Goal: Information Seeking & Learning: Learn about a topic

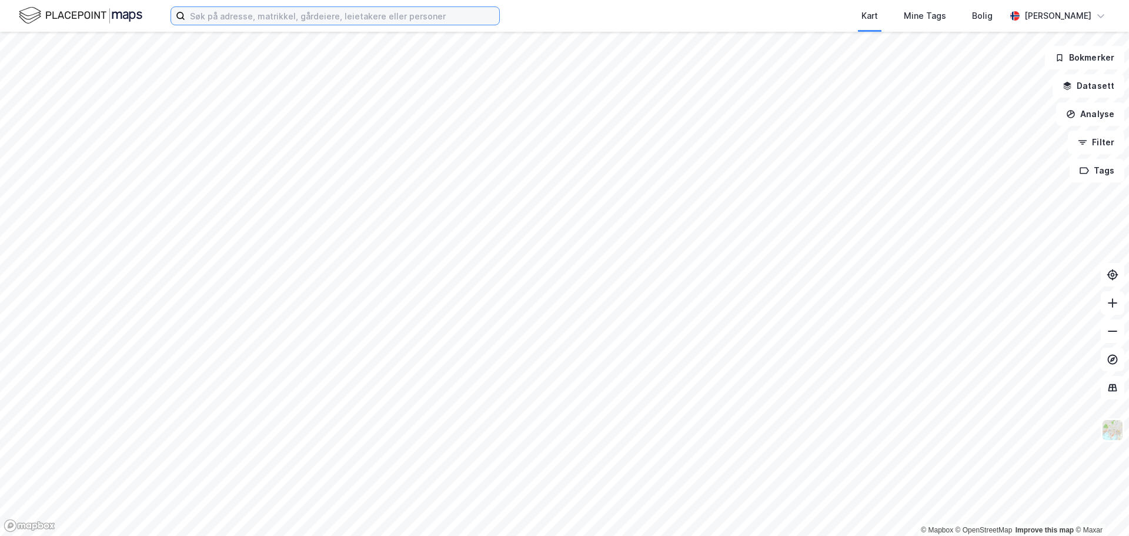
click at [257, 17] on input at bounding box center [342, 16] width 314 height 18
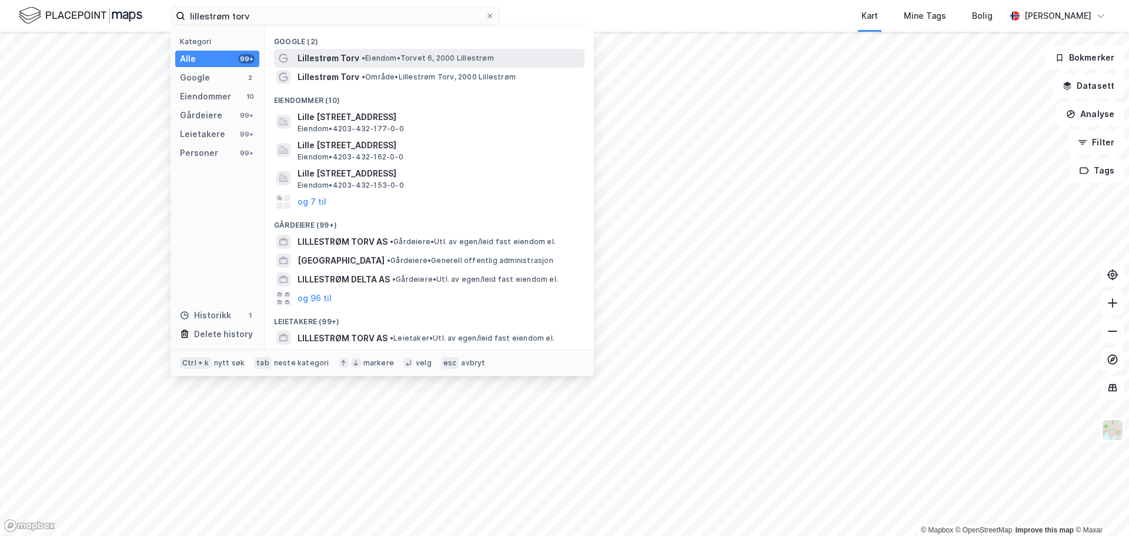
click at [329, 63] on span "Lillestrøm Torv" at bounding box center [328, 58] width 62 height 14
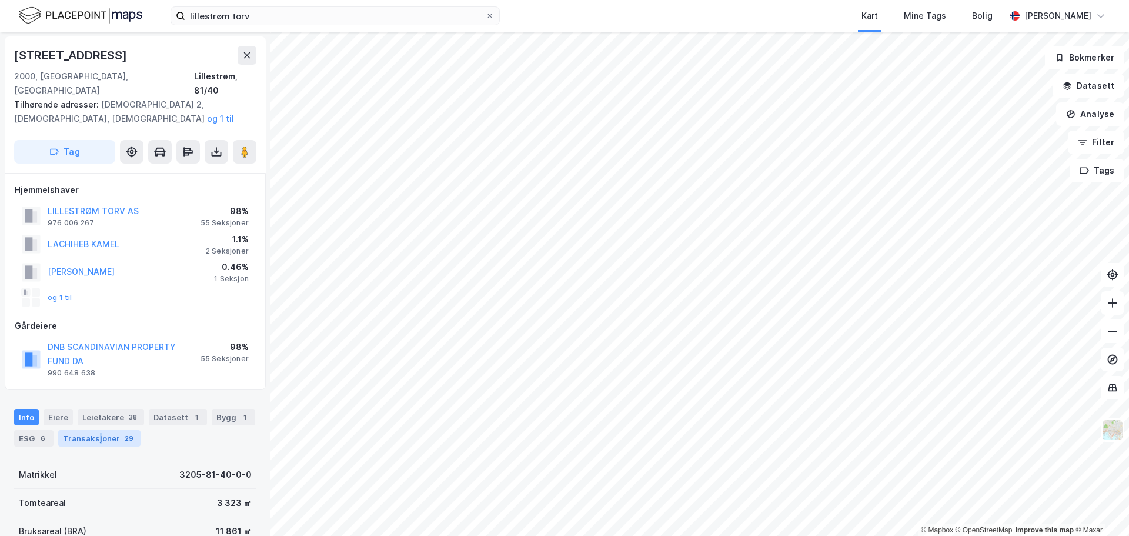
click at [98, 430] on div "Transaksjoner 29" at bounding box center [99, 438] width 82 height 16
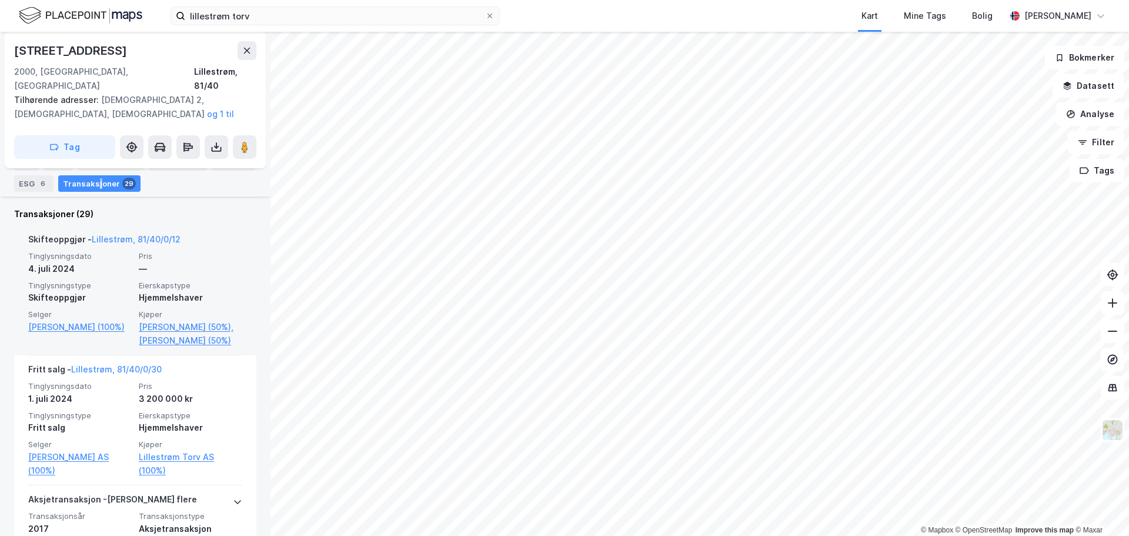
scroll to position [470, 0]
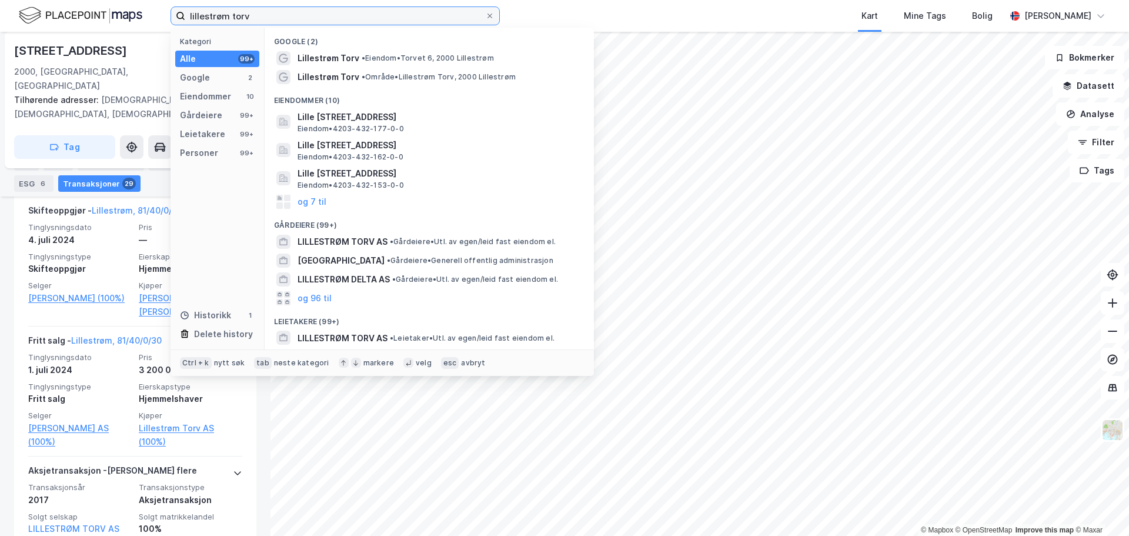
click at [395, 23] on input "lillestrøm torv" at bounding box center [335, 16] width 300 height 18
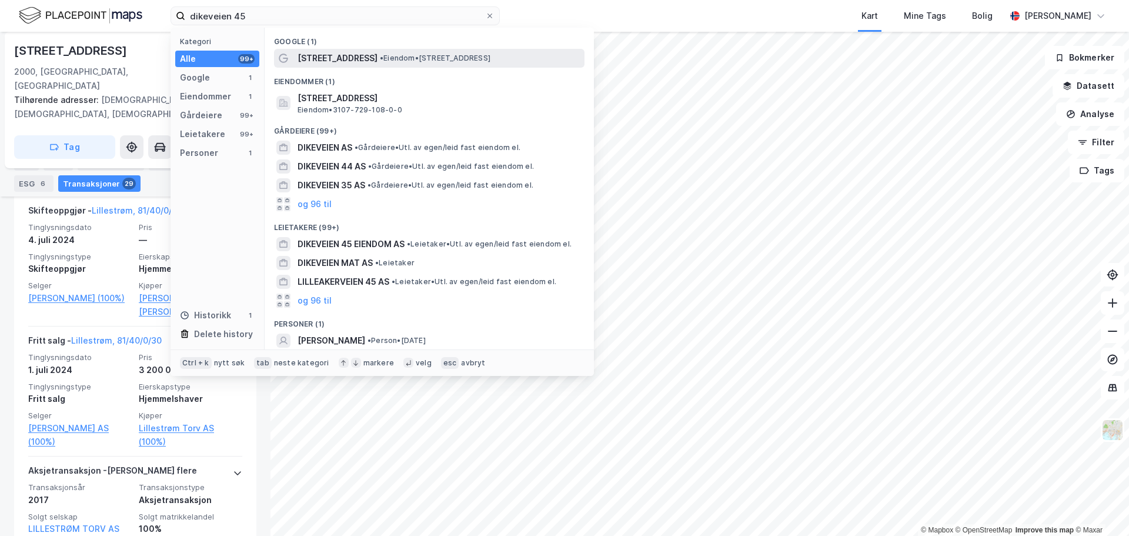
click at [437, 58] on span "• Eiendom • [STREET_ADDRESS]" at bounding box center [435, 57] width 111 height 9
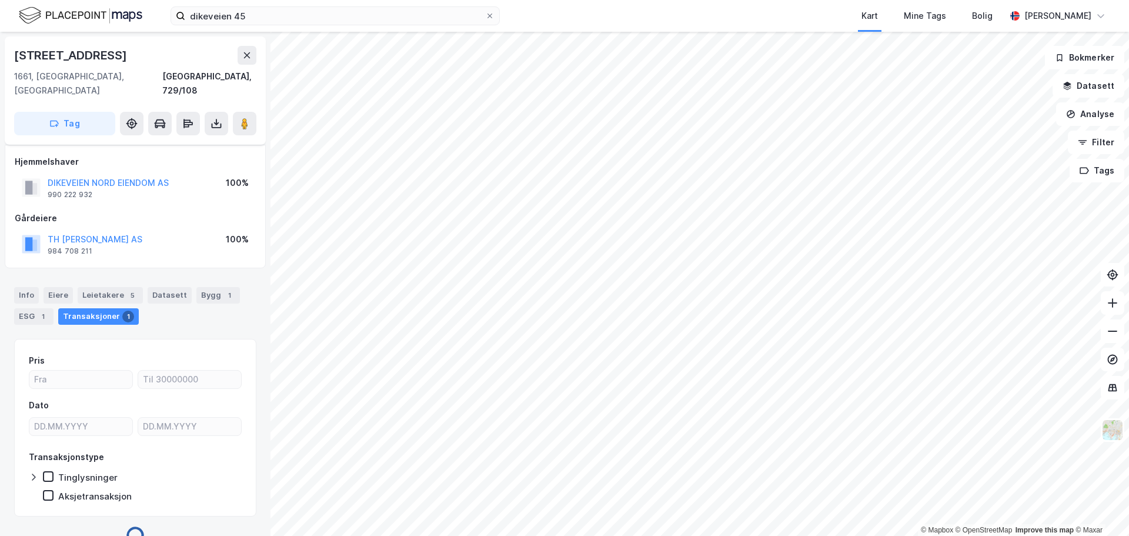
scroll to position [9, 0]
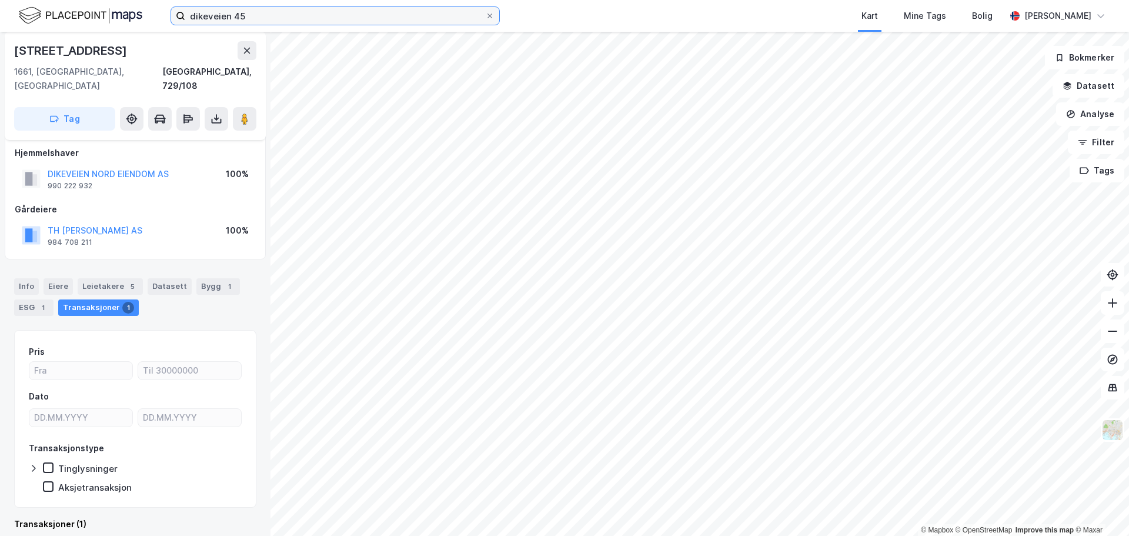
click at [244, 15] on input "dikeveien 45" at bounding box center [335, 16] width 300 height 18
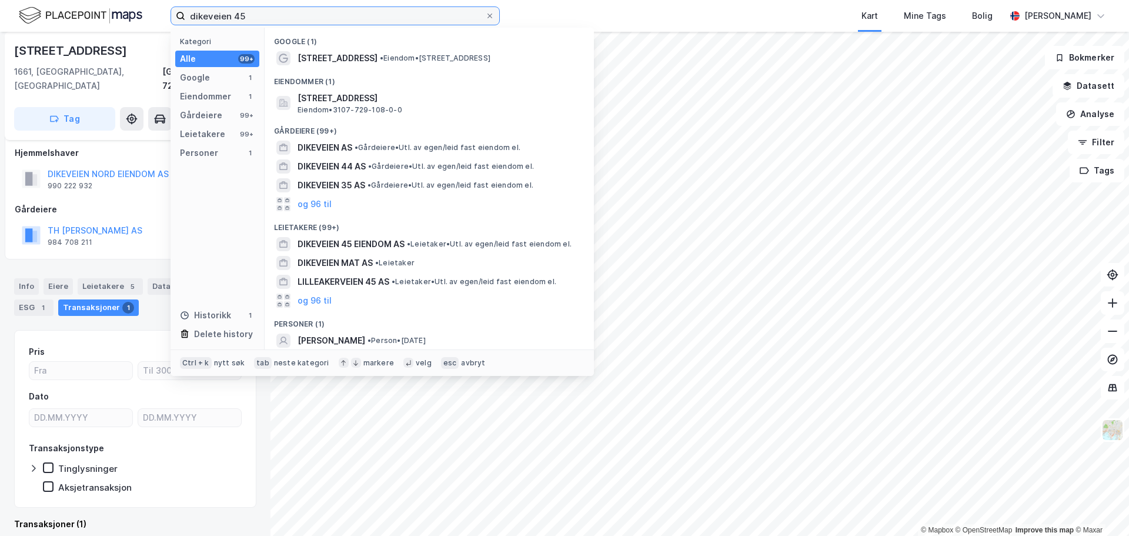
click at [244, 15] on input "dikeveien 45" at bounding box center [335, 16] width 300 height 18
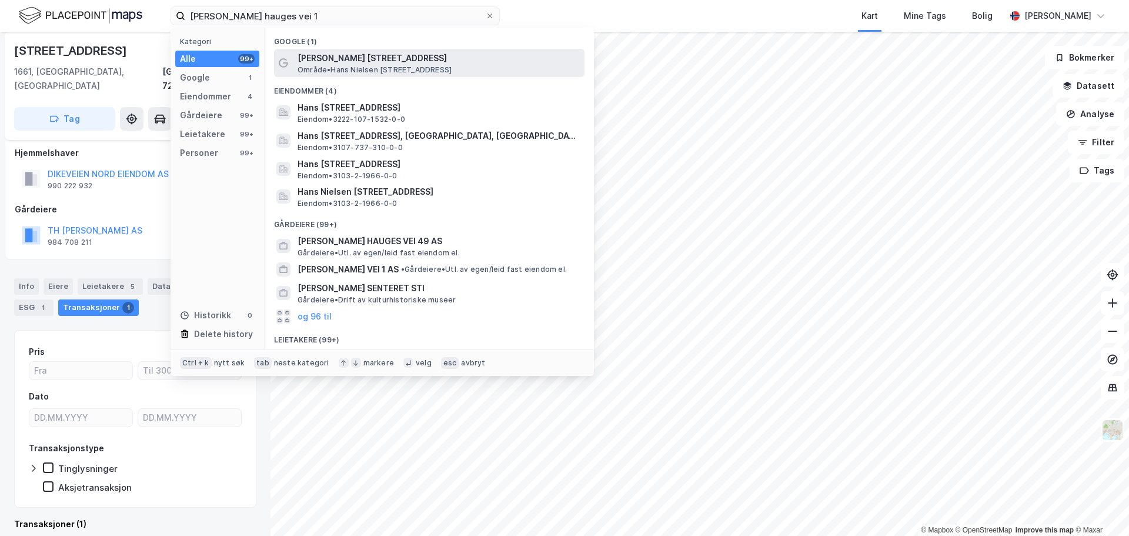
click at [443, 61] on span "[PERSON_NAME] [STREET_ADDRESS]" at bounding box center [438, 58] width 282 height 14
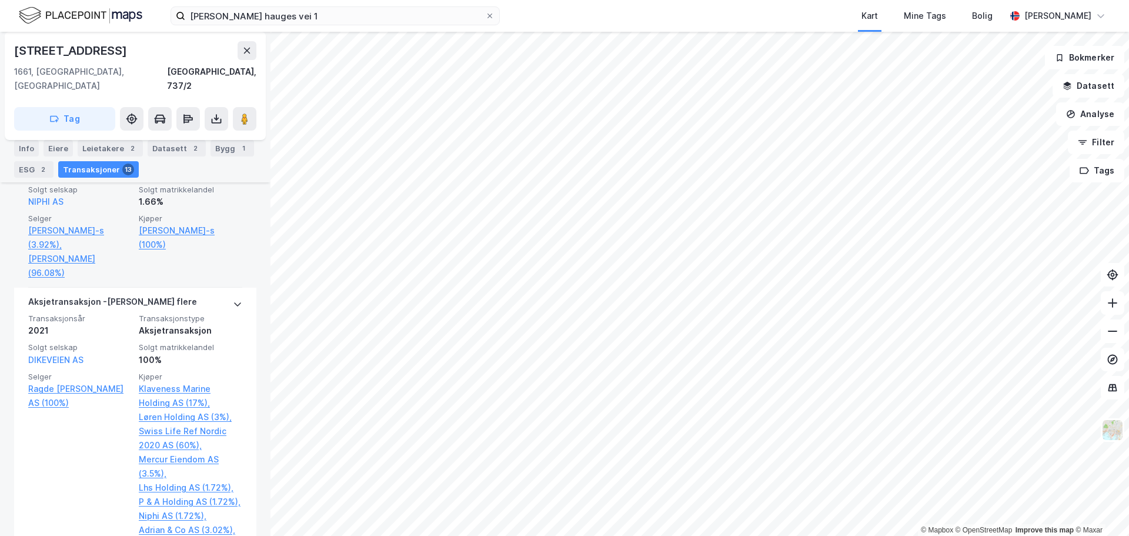
scroll to position [860, 0]
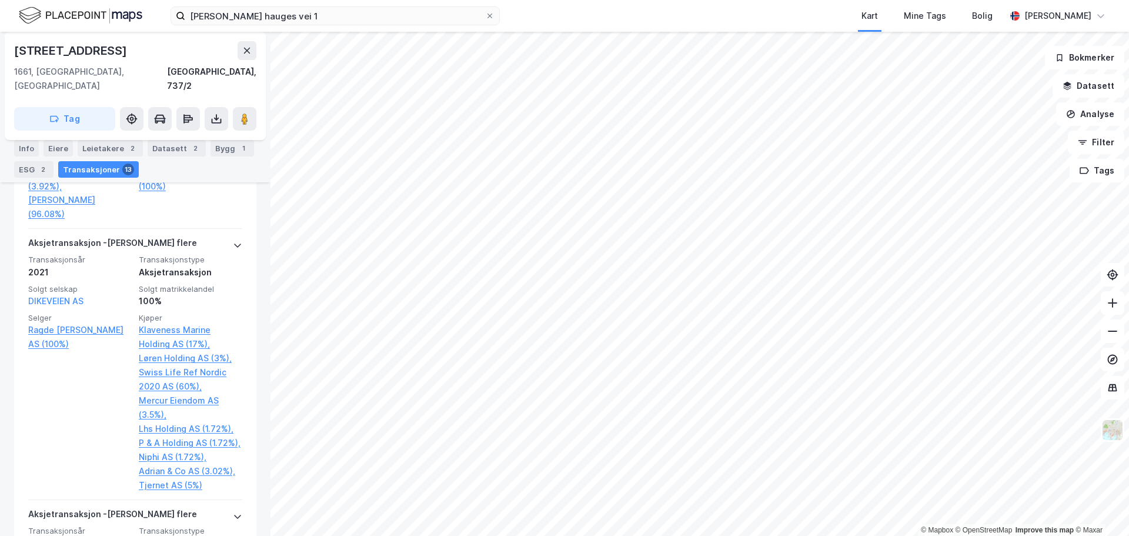
click at [392, 535] on html "[PERSON_NAME] hauges vei 1 Kart Mine Tags [PERSON_NAME] © Mapbox © OpenStreetMa…" at bounding box center [564, 268] width 1129 height 536
click at [211, 16] on input "[PERSON_NAME] hauges vei 1" at bounding box center [335, 16] width 300 height 18
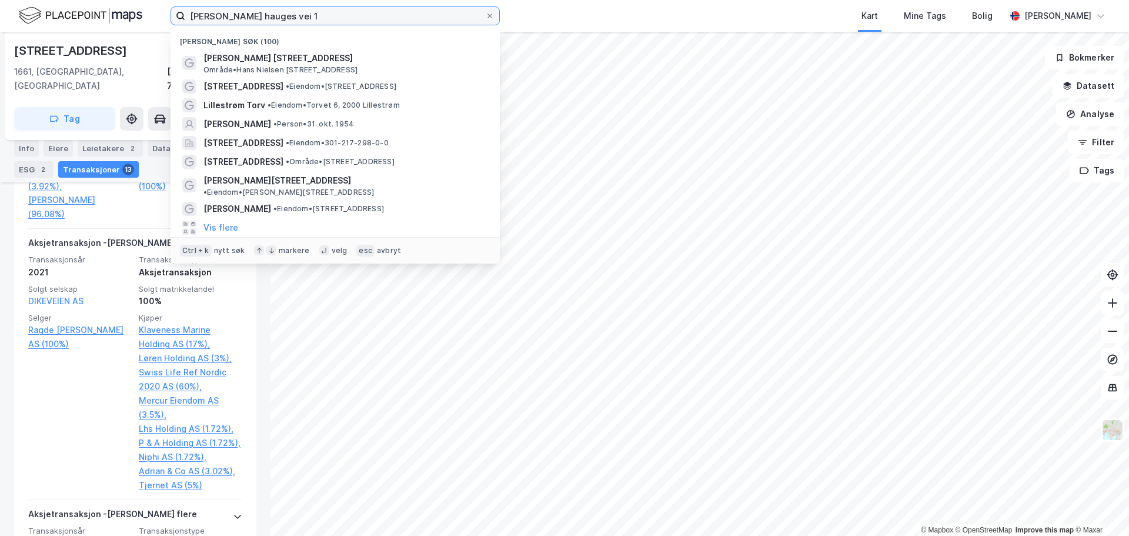
click at [211, 16] on input "[PERSON_NAME] hauges vei 1" at bounding box center [335, 16] width 300 height 18
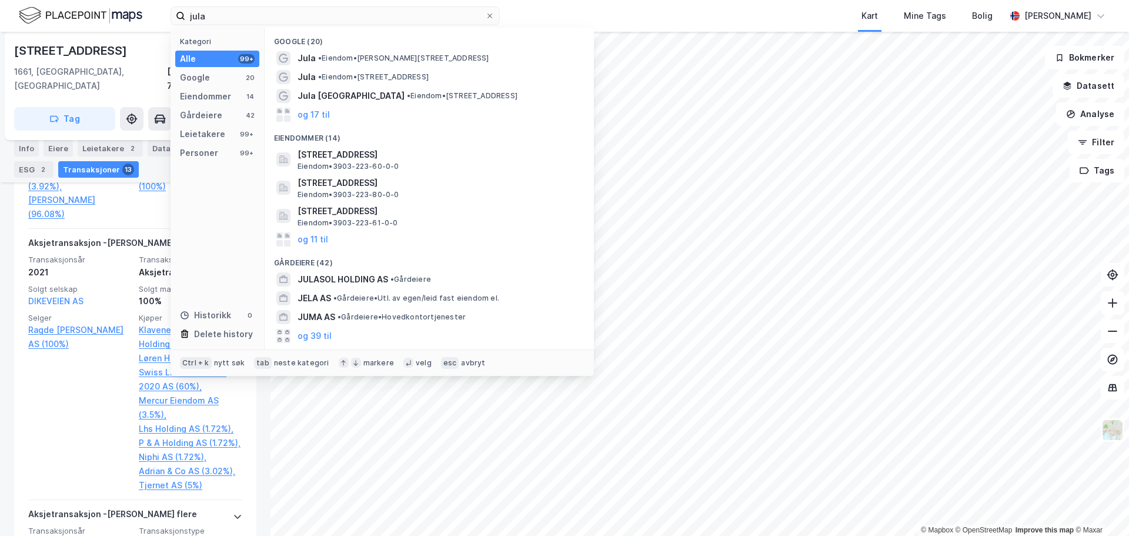
click at [764, 15] on div "Kart Mine Tags Bolig" at bounding box center [780, 16] width 449 height 32
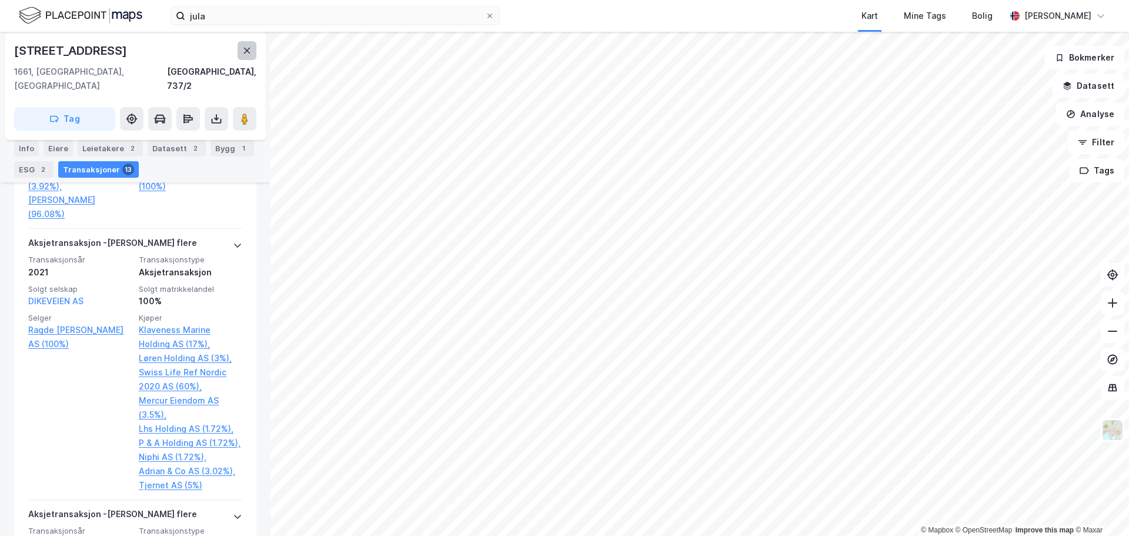
click at [246, 46] on icon at bounding box center [246, 50] width 9 height 9
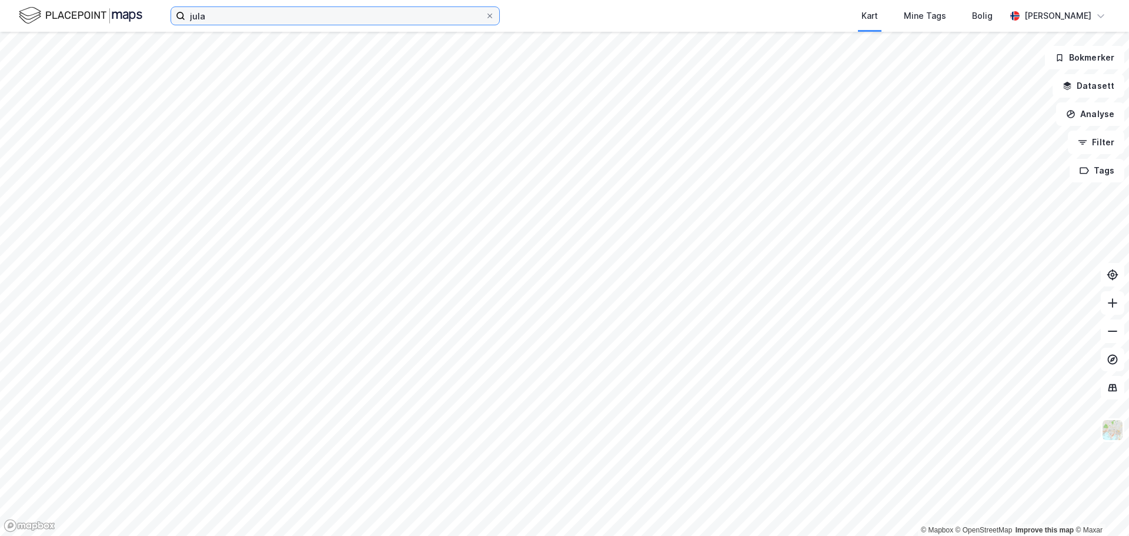
click at [400, 18] on input "jula" at bounding box center [335, 16] width 300 height 18
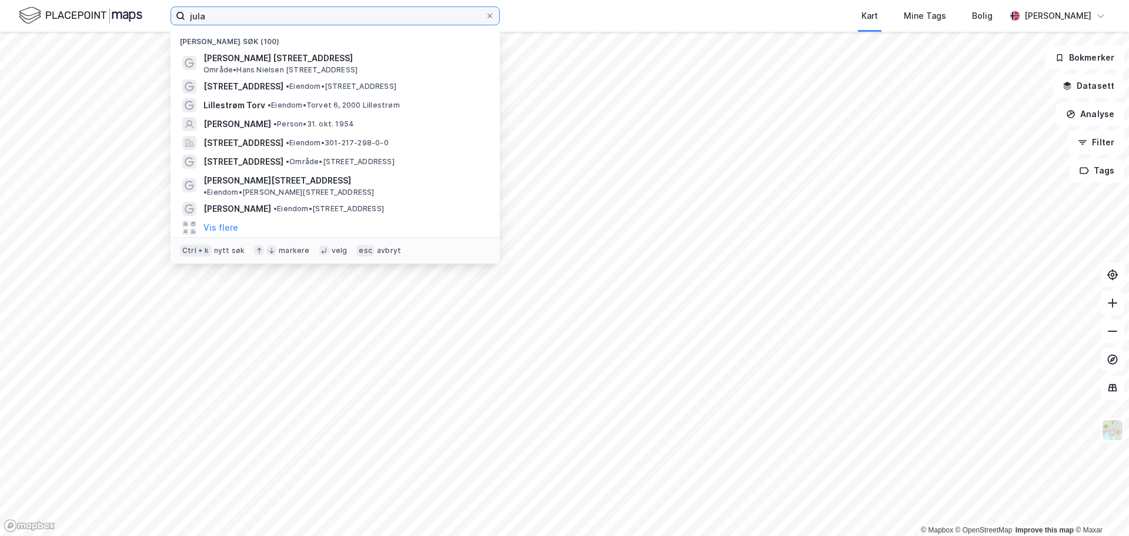
click at [228, 12] on input "jula" at bounding box center [335, 16] width 300 height 18
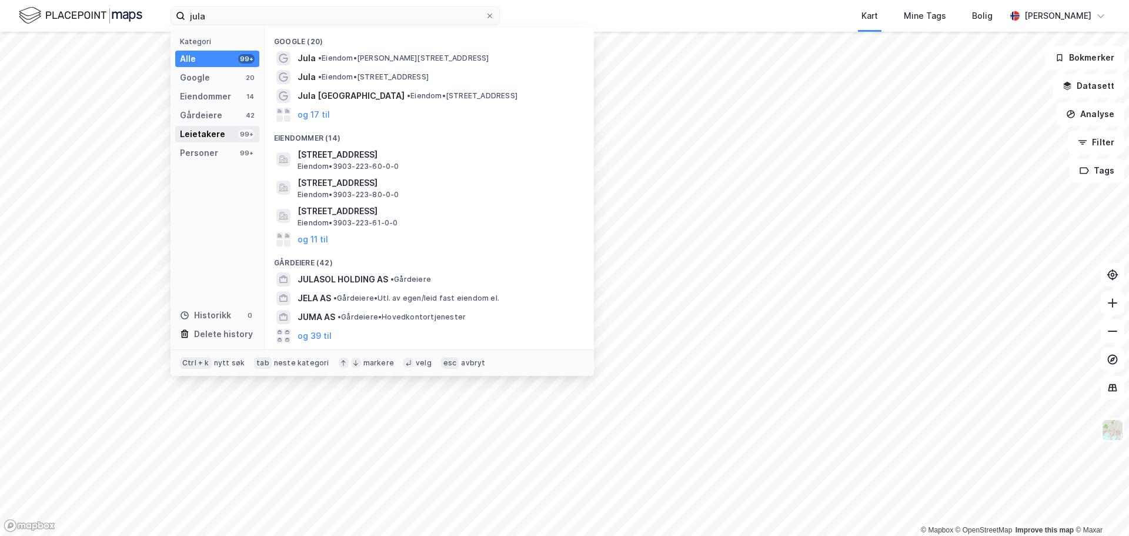
click at [205, 136] on div "Leietakere" at bounding box center [202, 134] width 45 height 14
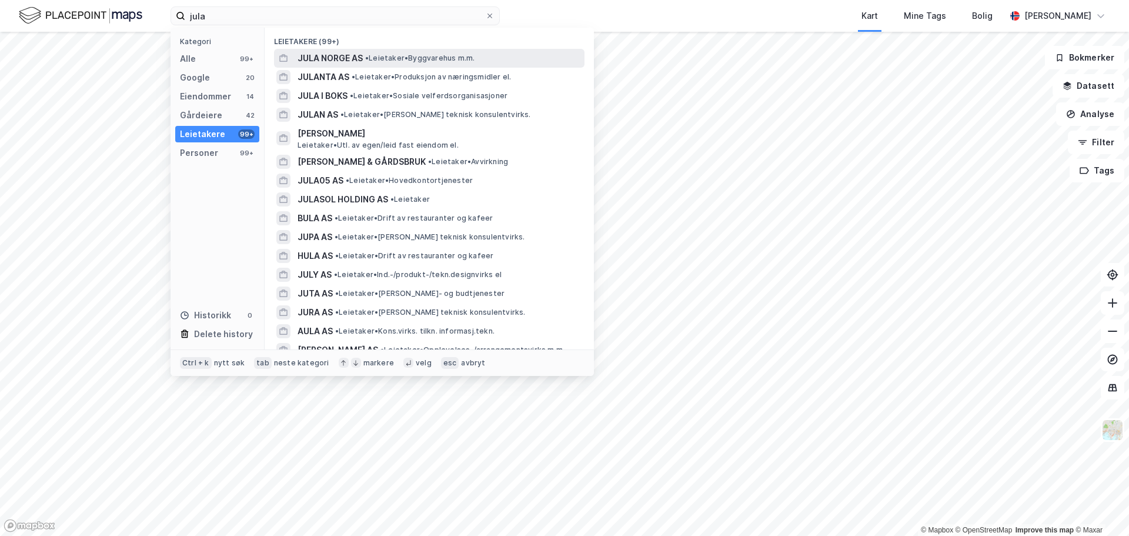
click at [375, 59] on span "• Leietaker • Byggvarehus m.m." at bounding box center [419, 57] width 109 height 9
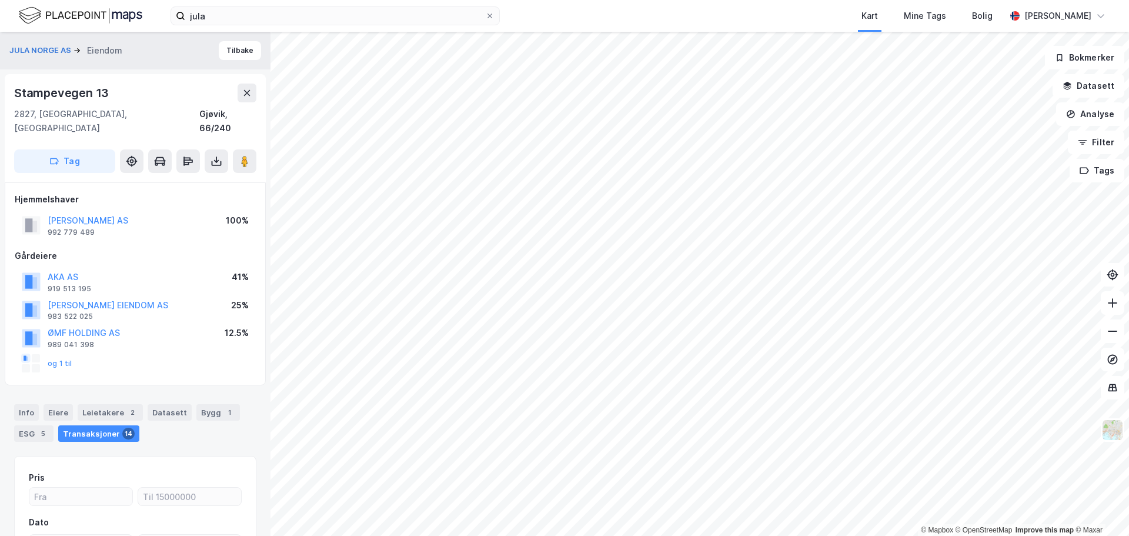
scroll to position [1, 0]
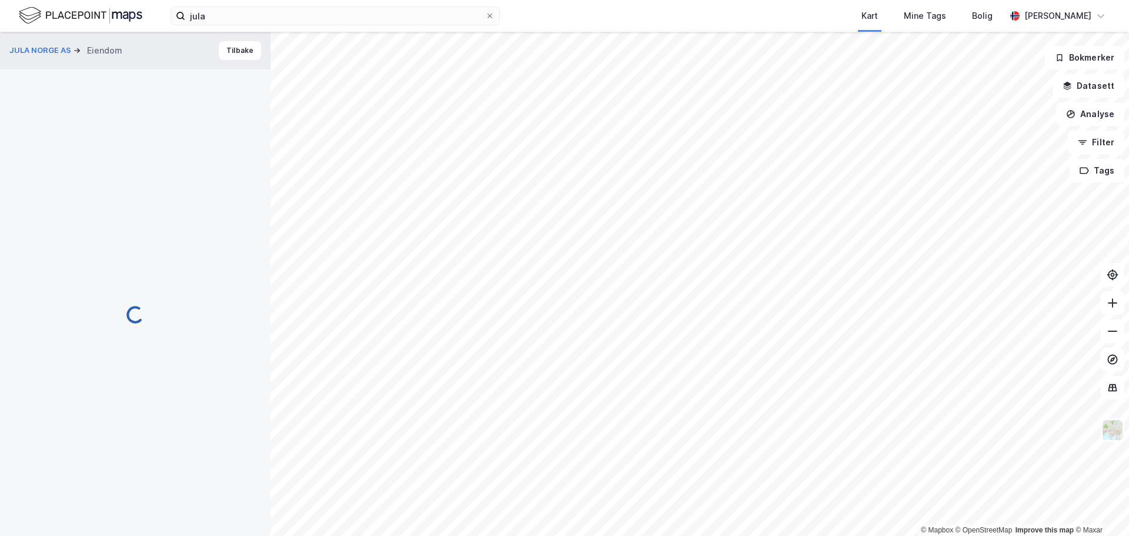
scroll to position [1, 0]
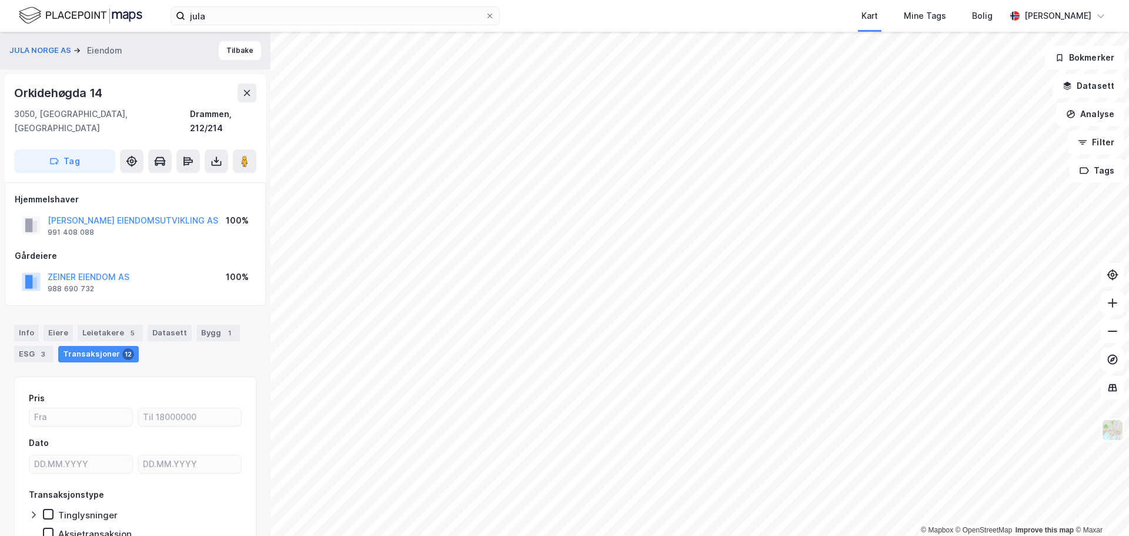
scroll to position [1, 0]
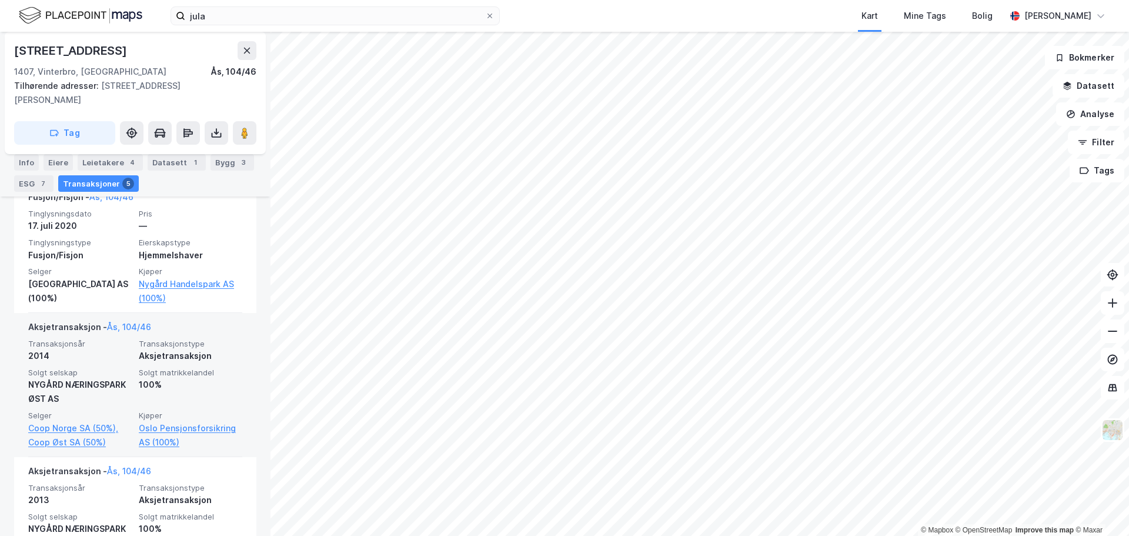
scroll to position [355, 0]
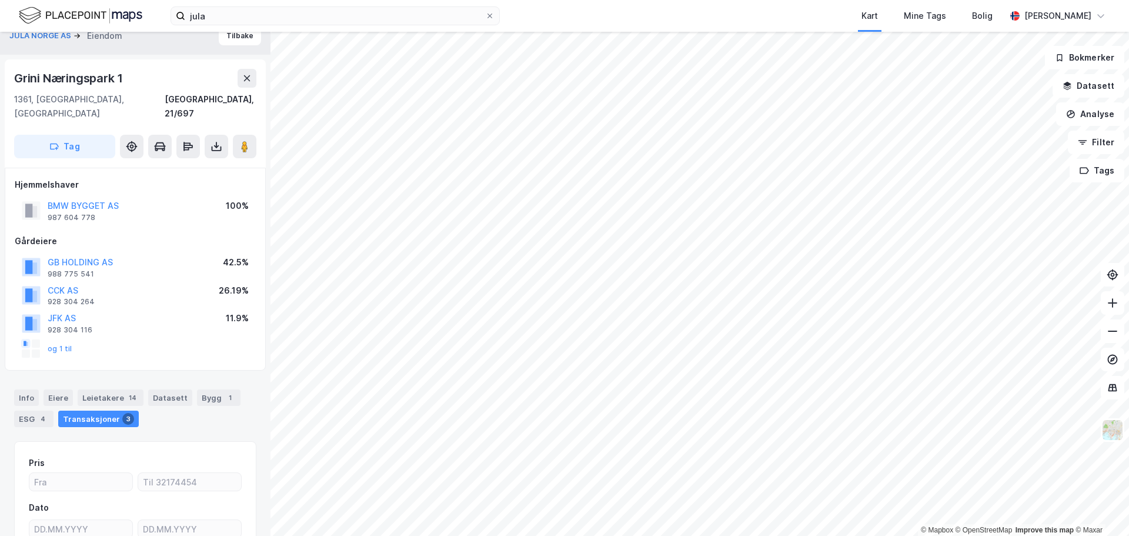
scroll to position [9, 0]
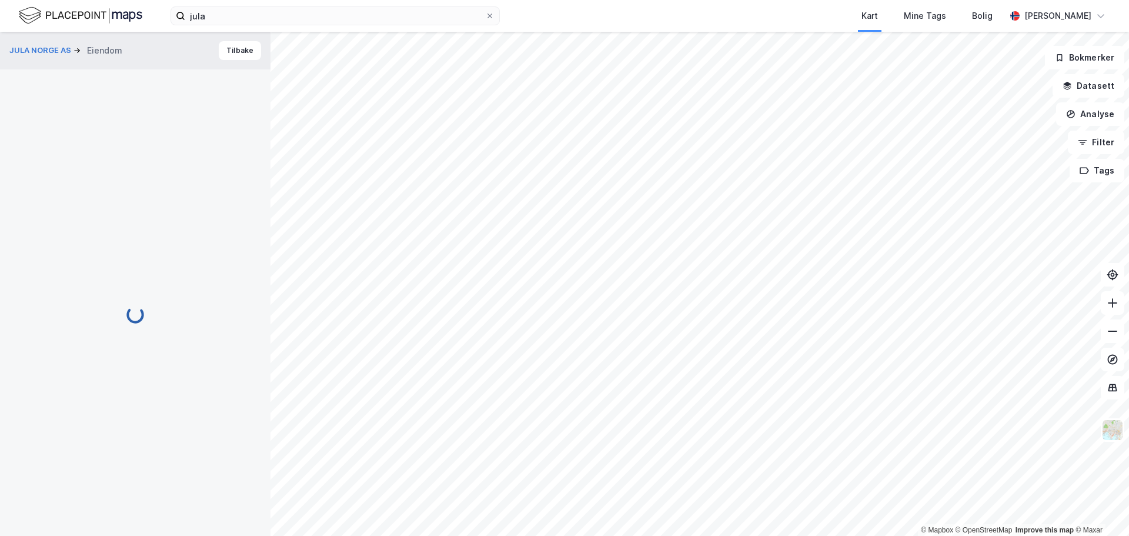
scroll to position [9, 0]
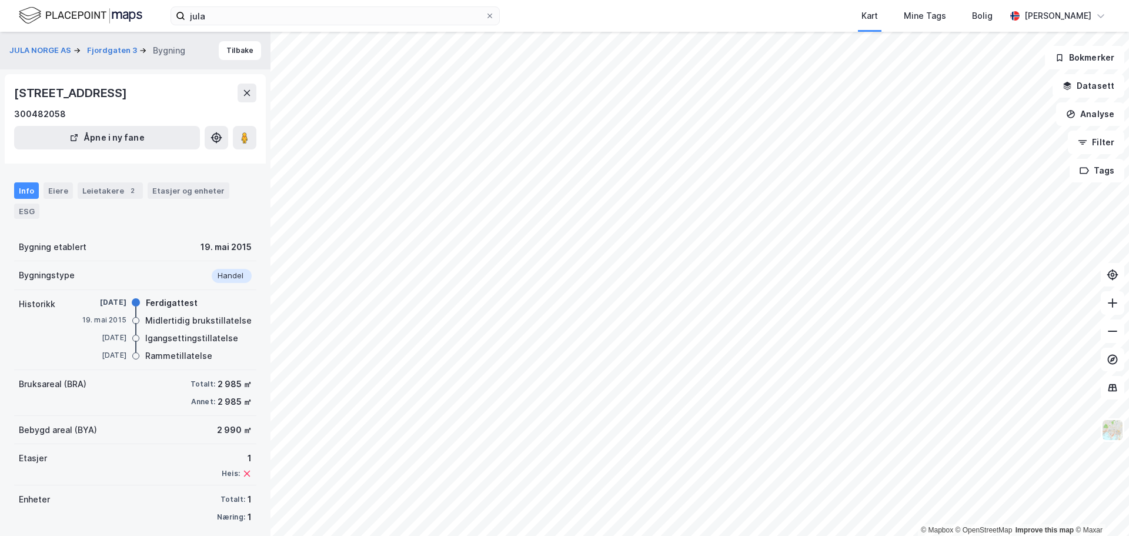
scroll to position [9, 0]
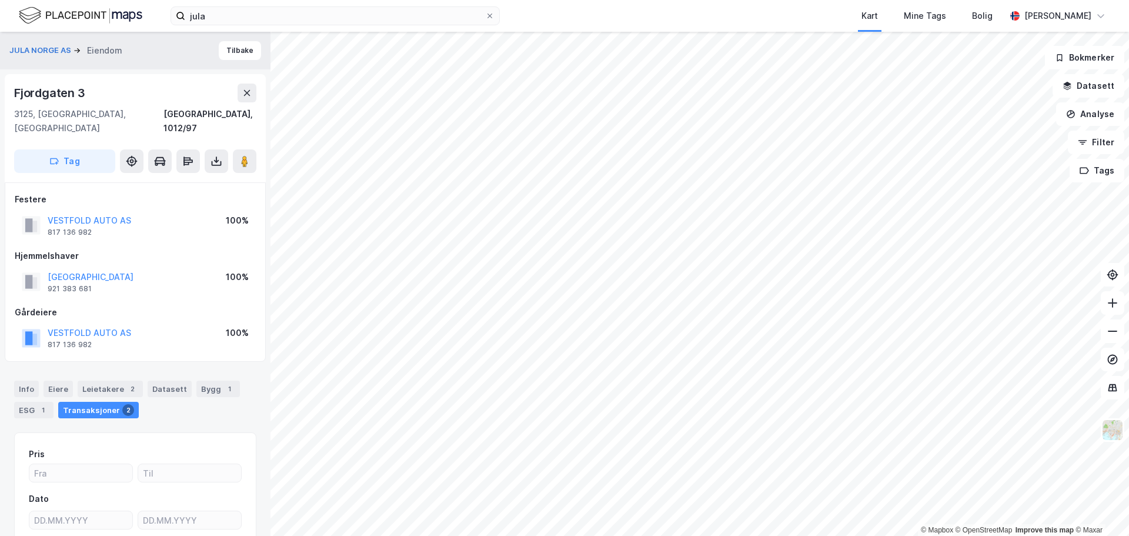
scroll to position [9, 0]
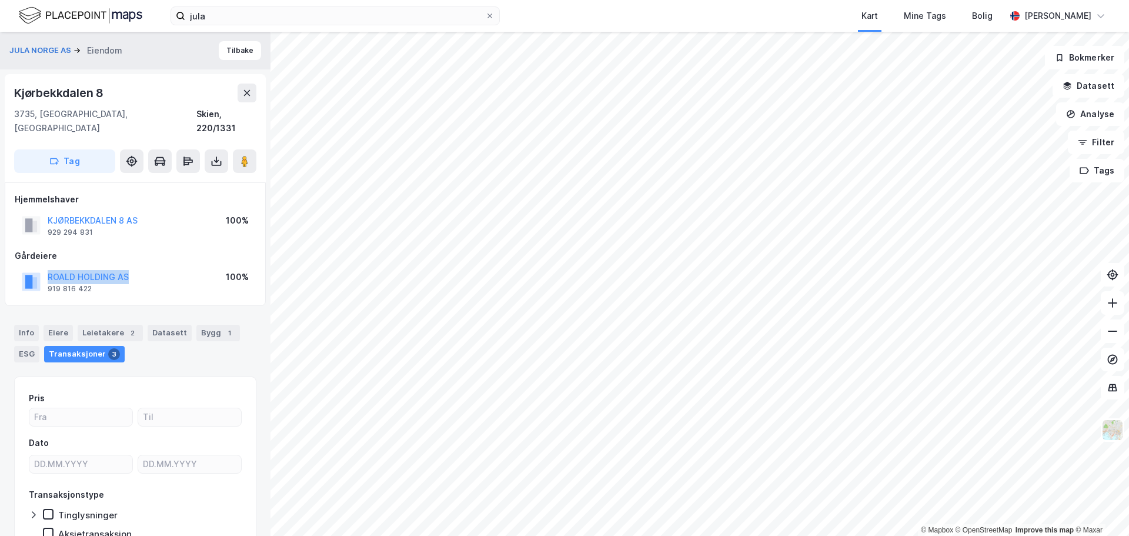
drag, startPoint x: 146, startPoint y: 260, endPoint x: 45, endPoint y: 262, distance: 100.5
click at [45, 267] on div "ROALD HOLDING AS 919 816 422 100%" at bounding box center [135, 281] width 241 height 28
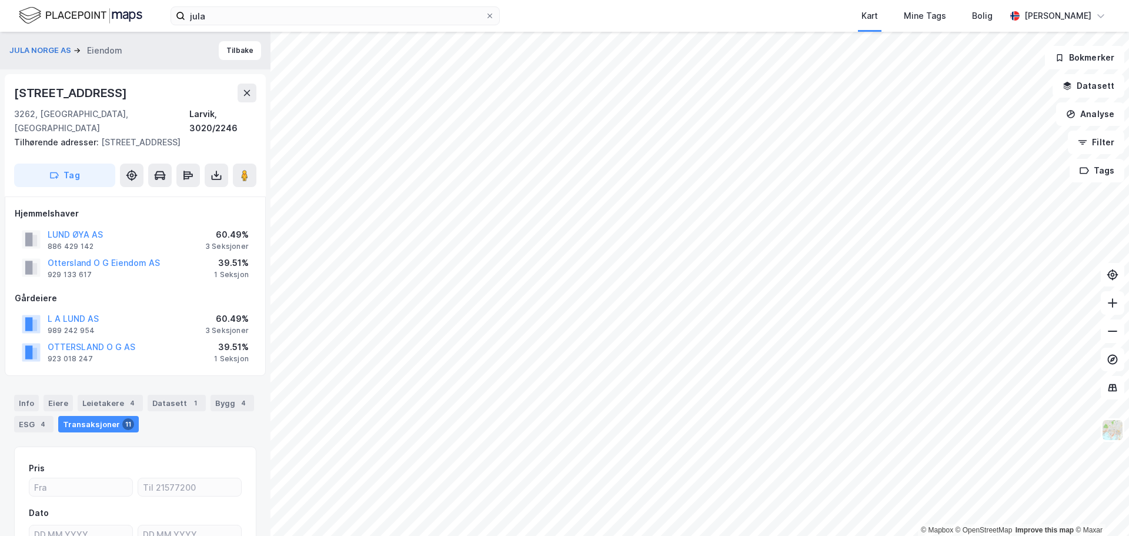
scroll to position [6, 0]
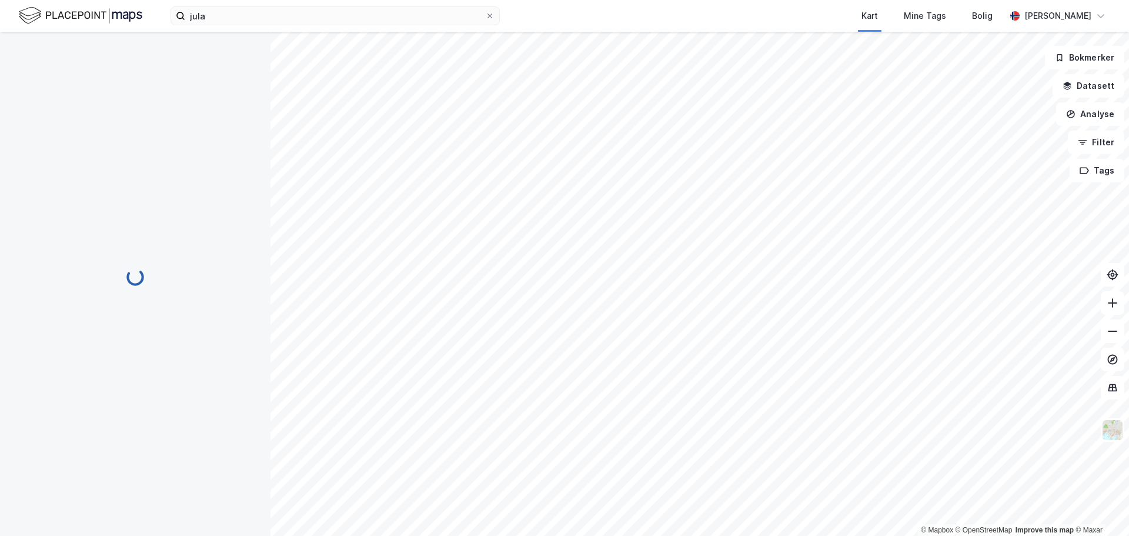
scroll to position [4, 0]
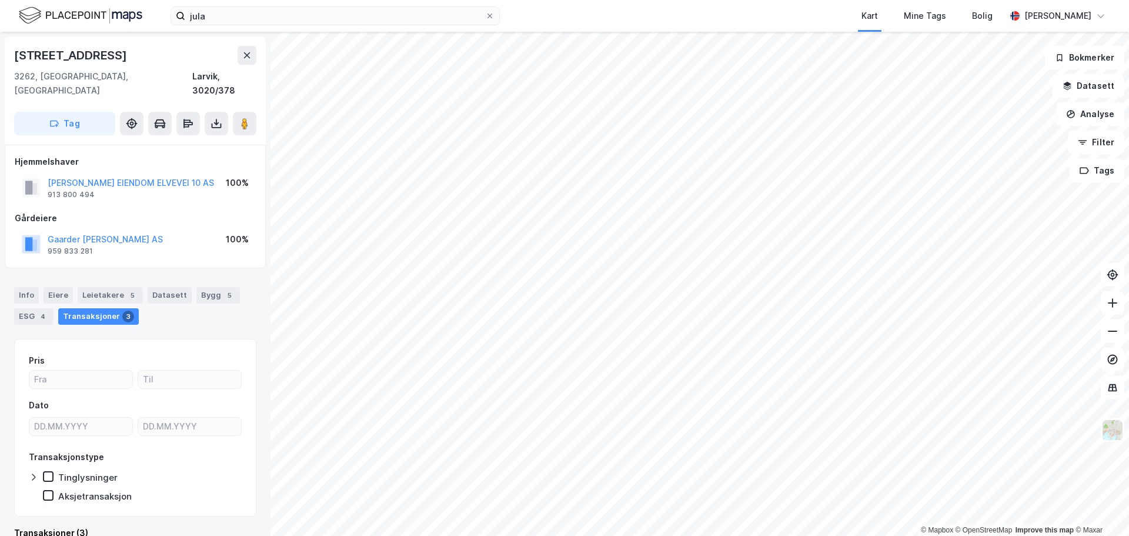
scroll to position [4, 0]
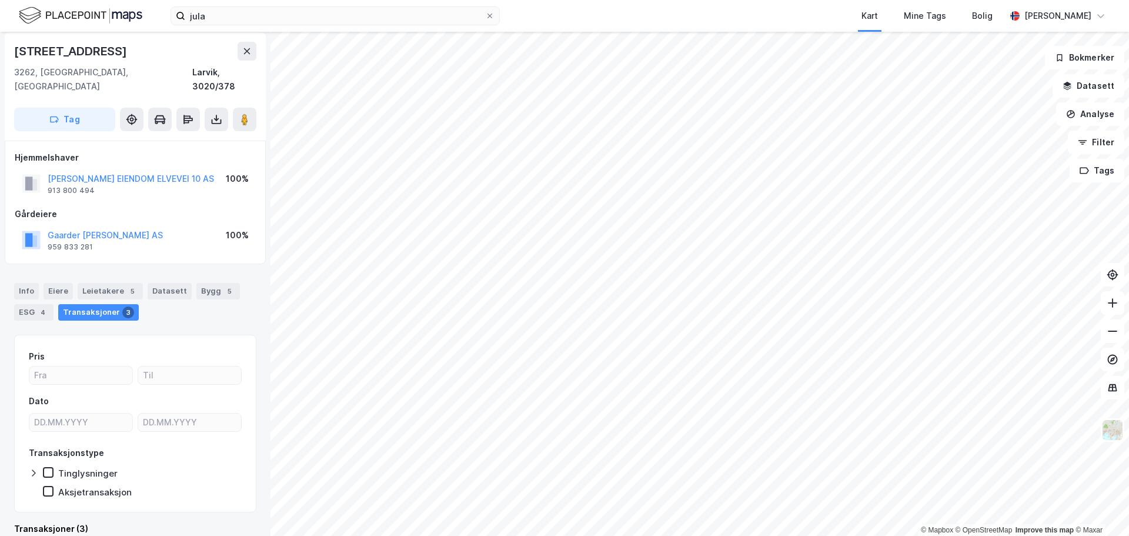
scroll to position [4, 0]
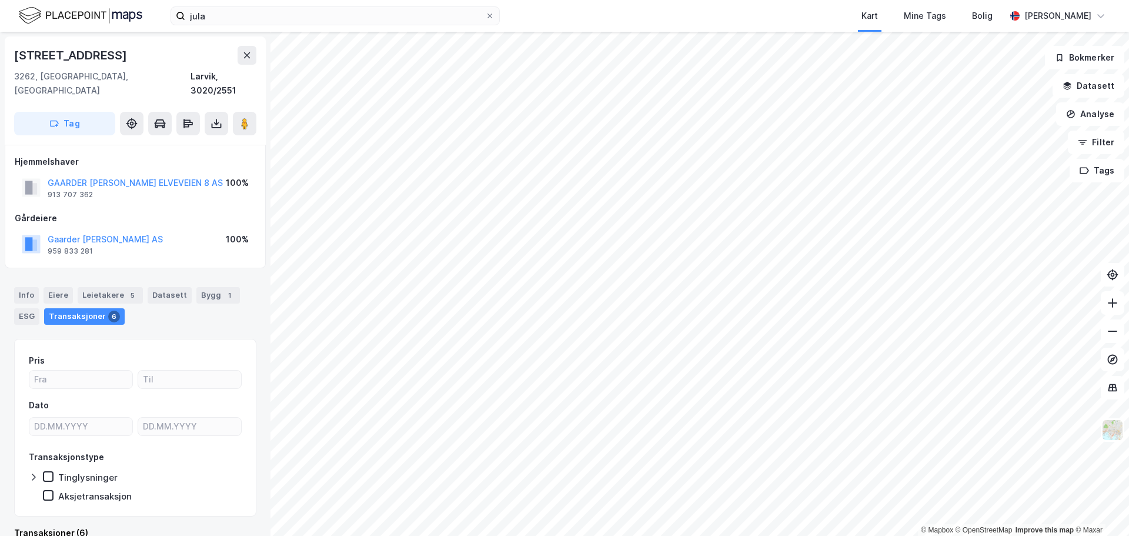
scroll to position [1, 0]
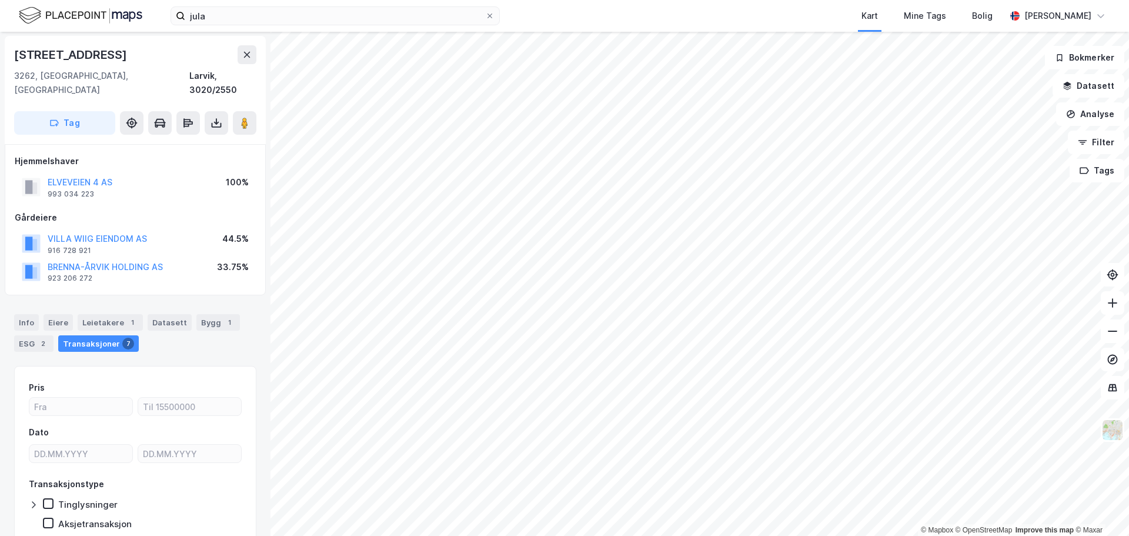
scroll to position [1, 0]
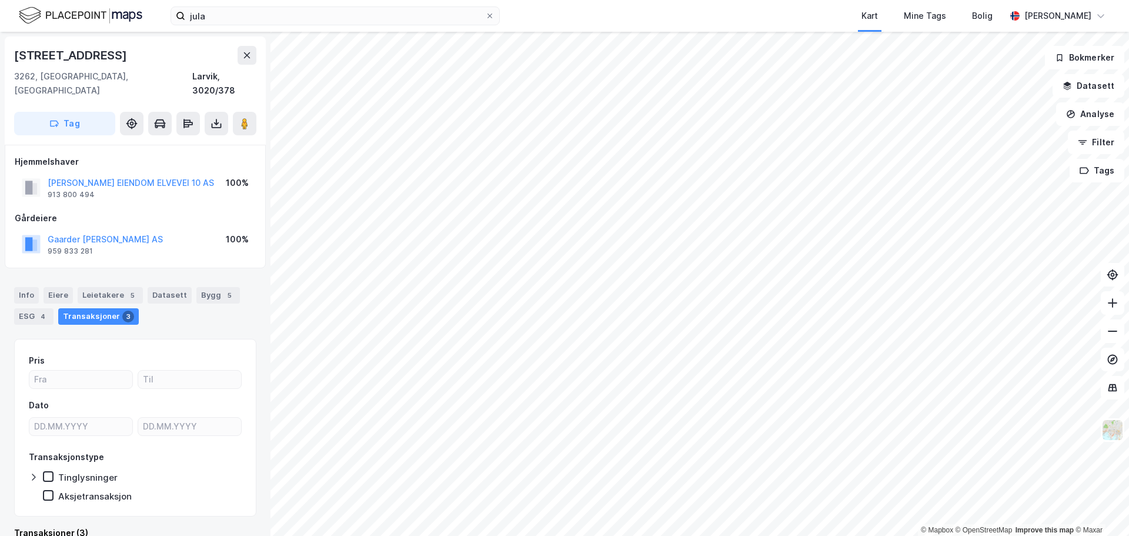
scroll to position [1, 0]
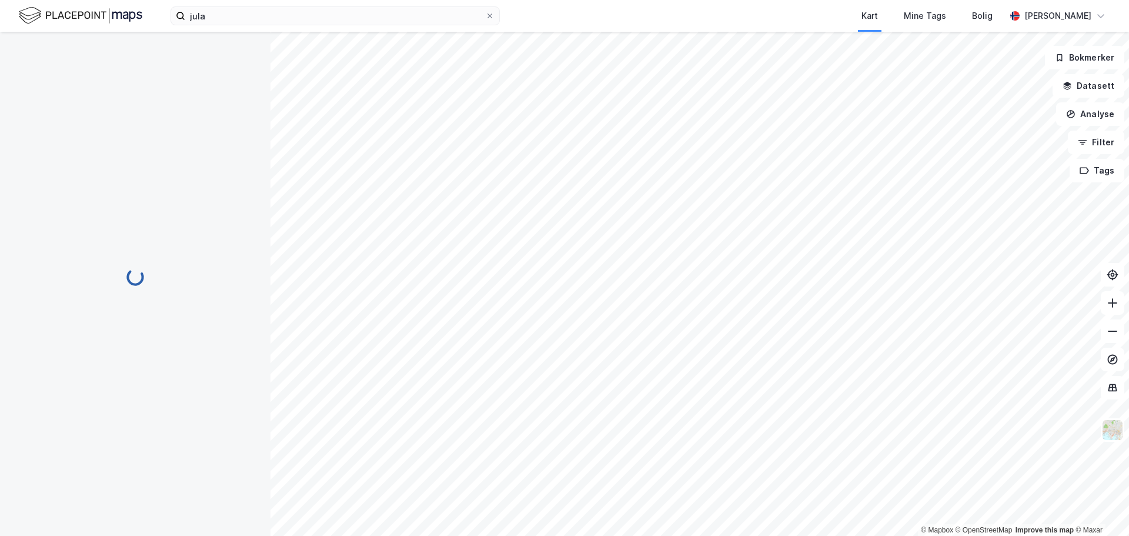
scroll to position [1, 0]
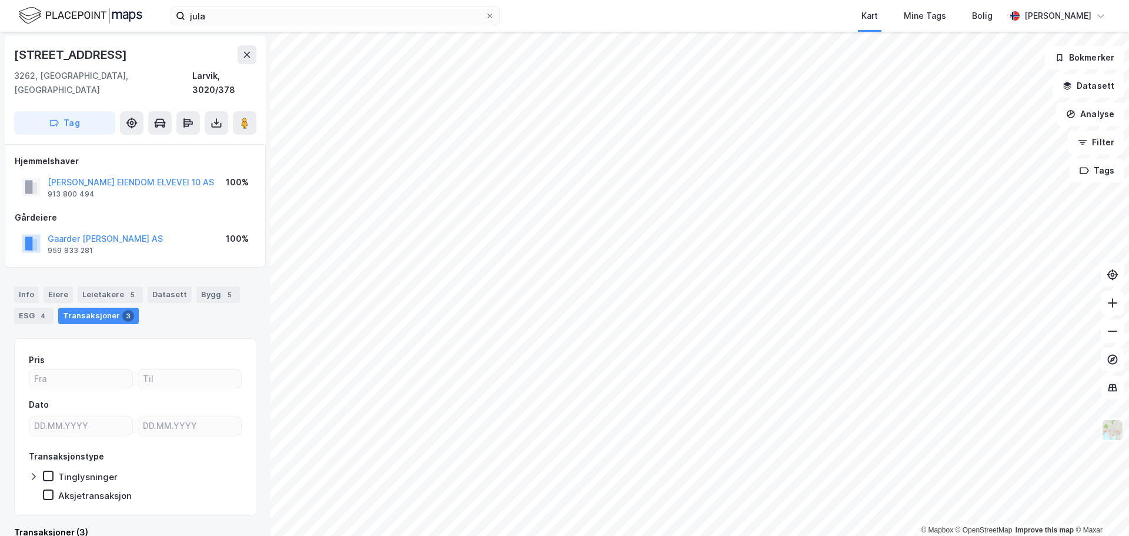
scroll to position [1, 0]
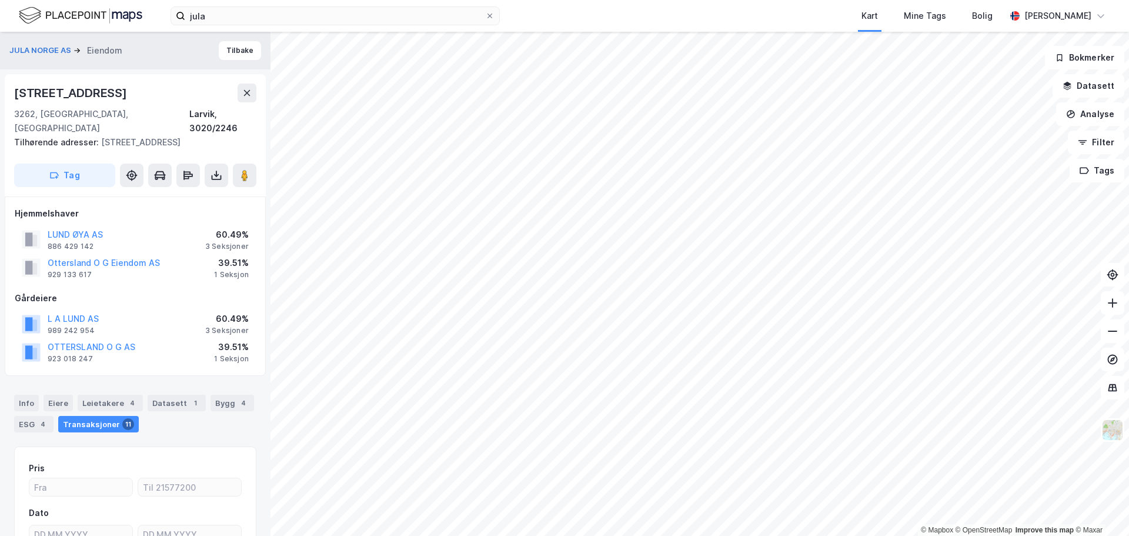
scroll to position [1, 0]
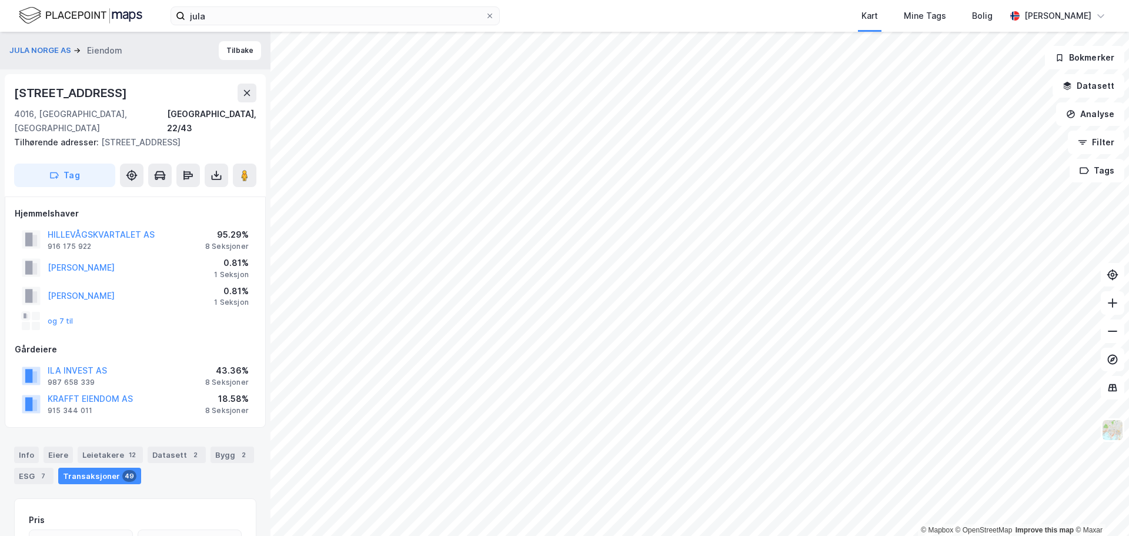
scroll to position [1, 0]
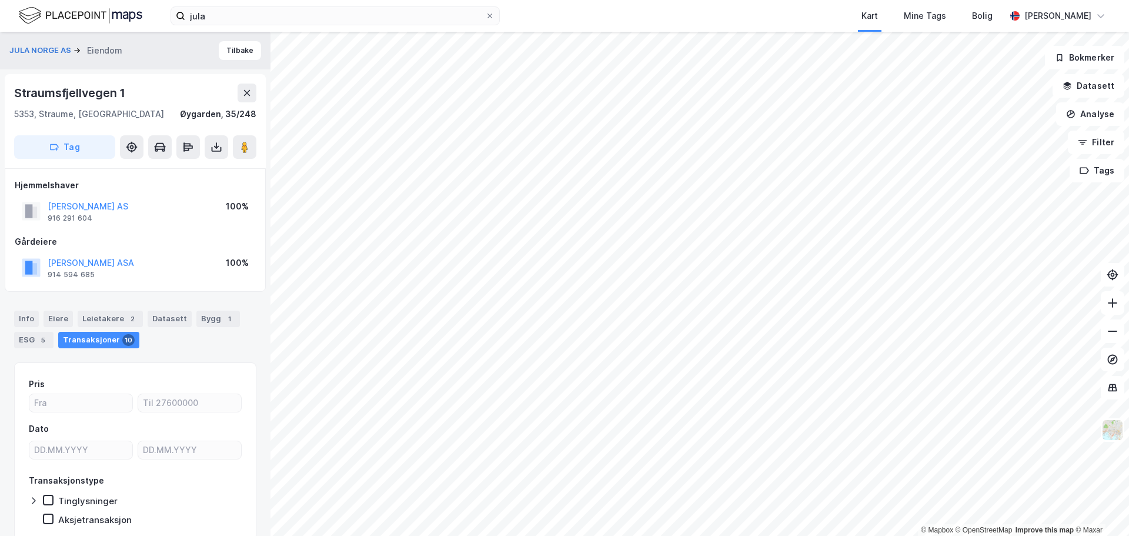
scroll to position [1, 0]
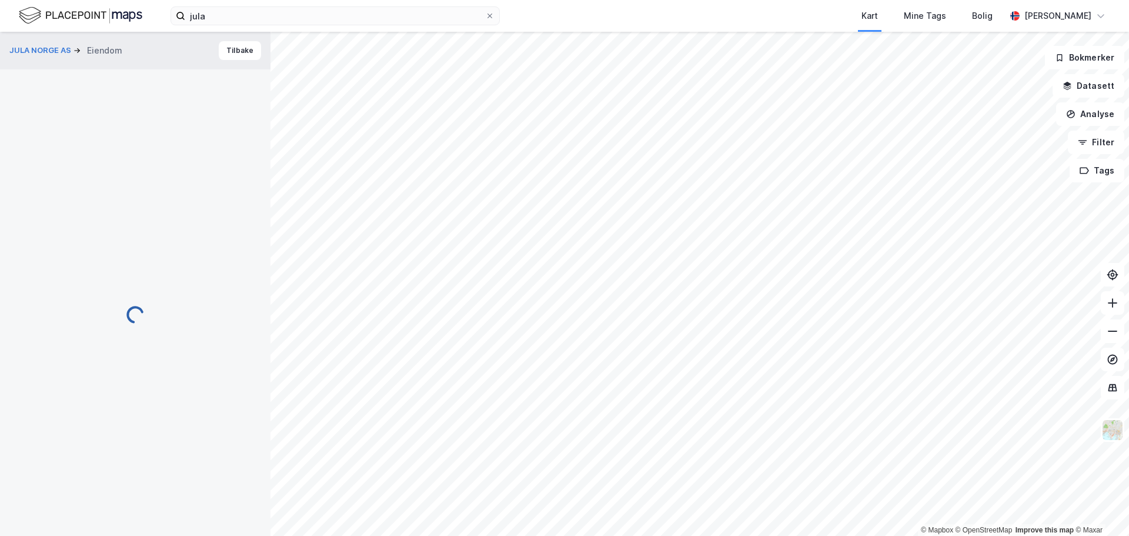
scroll to position [1, 0]
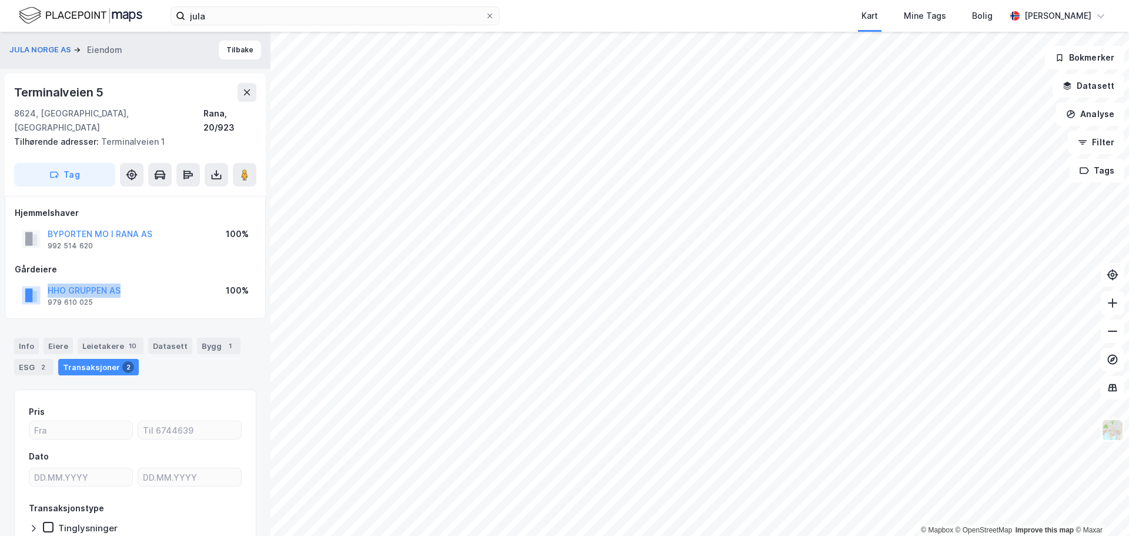
drag, startPoint x: 128, startPoint y: 279, endPoint x: 45, endPoint y: 277, distance: 82.9
click at [45, 281] on div "HHO GRUPPEN AS 979 610 025 100%" at bounding box center [135, 295] width 241 height 28
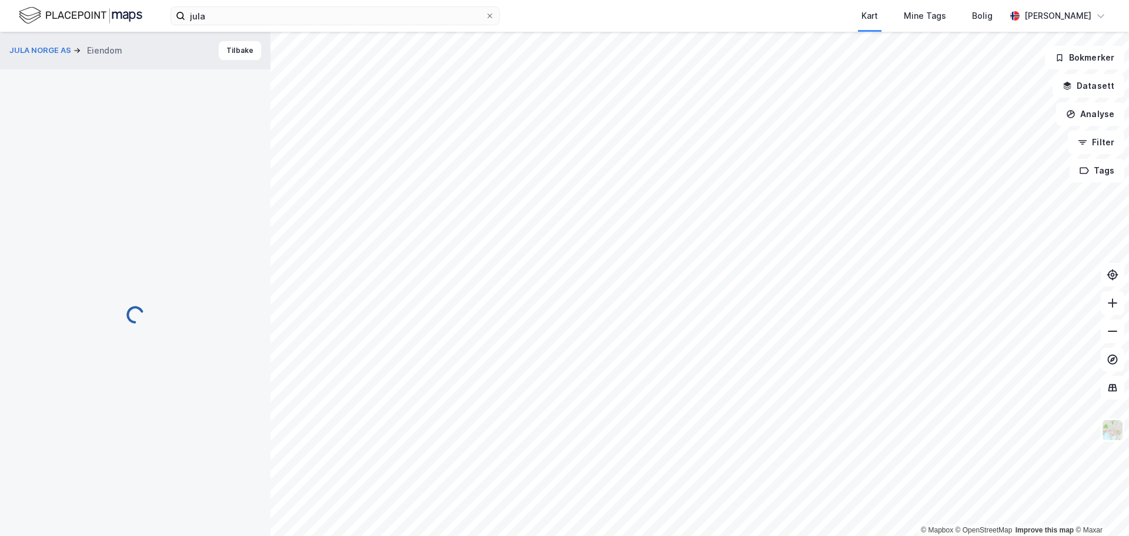
scroll to position [1, 0]
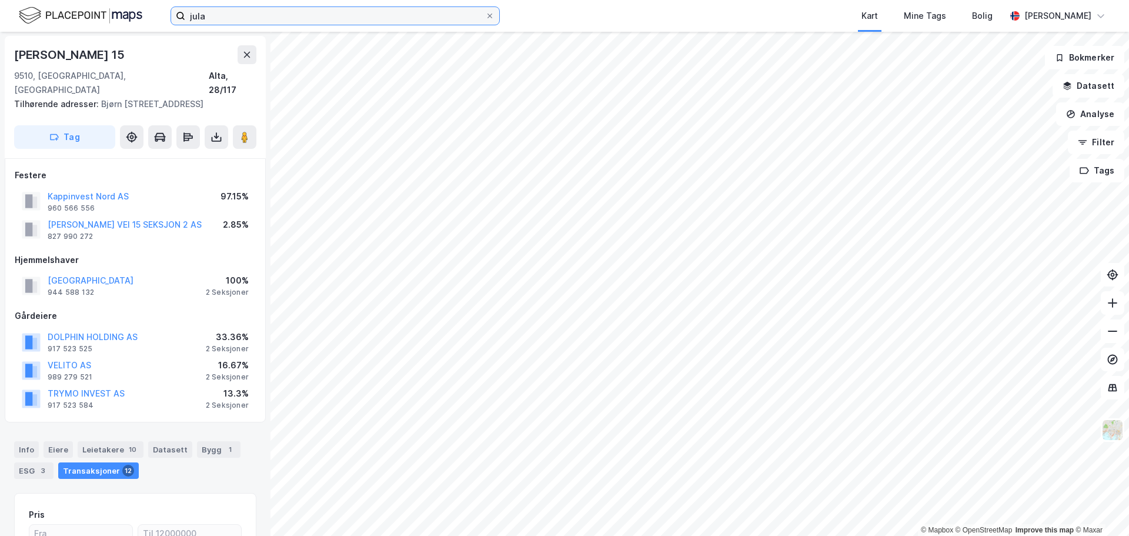
click at [303, 21] on input "jula" at bounding box center [335, 16] width 300 height 18
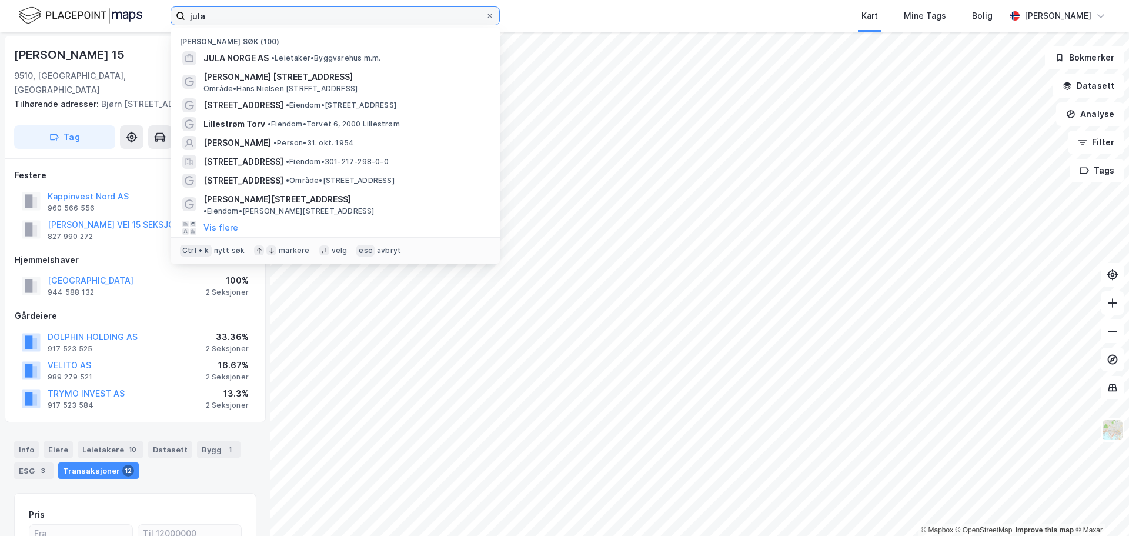
click at [303, 21] on input "jula" at bounding box center [335, 16] width 300 height 18
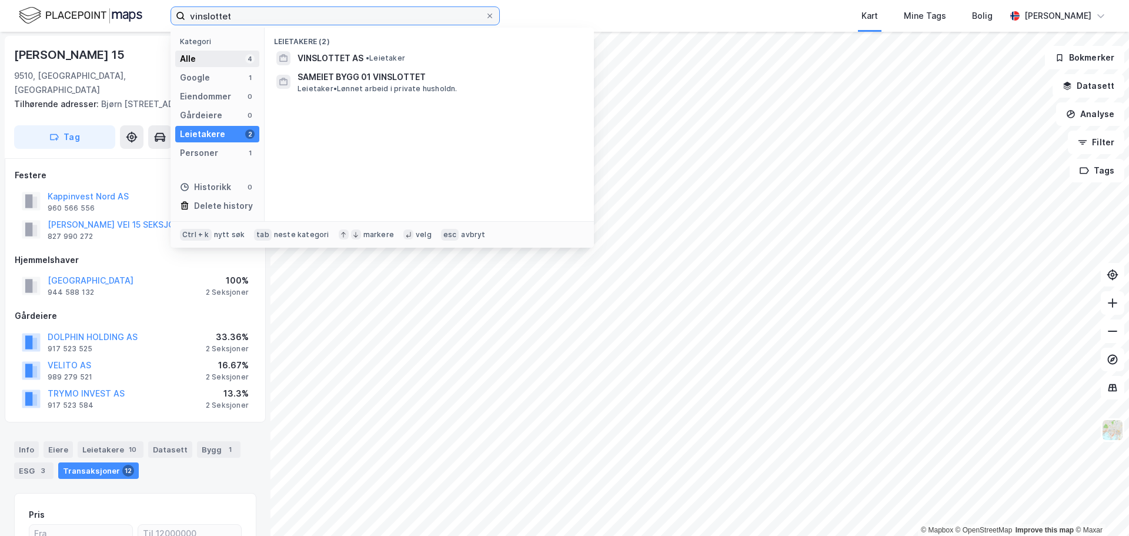
type input "vinslottet"
click at [210, 59] on div "Alle 4" at bounding box center [217, 59] width 84 height 16
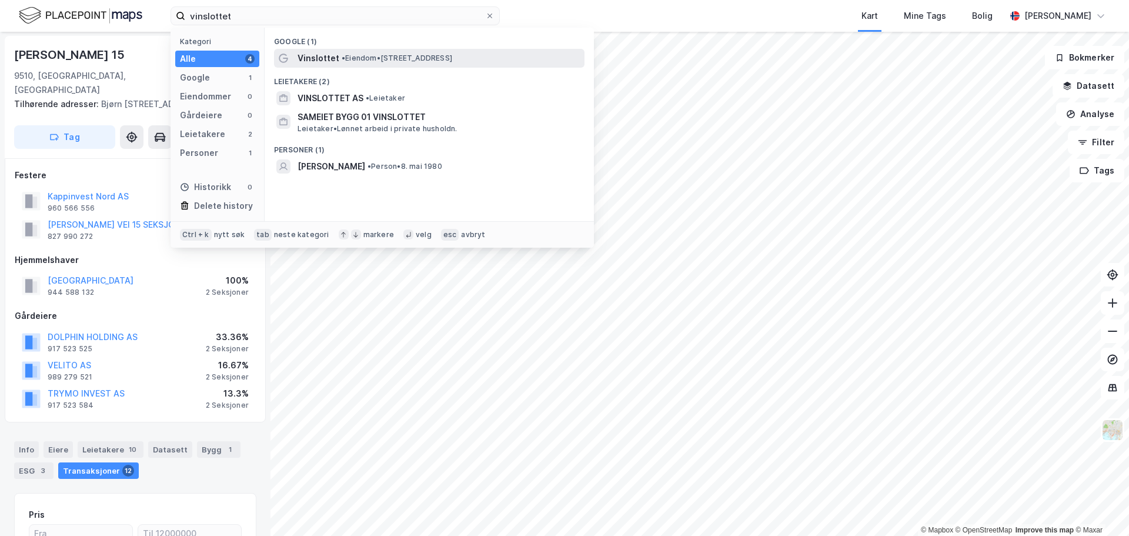
click at [318, 61] on span "Vinslottet" at bounding box center [318, 58] width 42 height 14
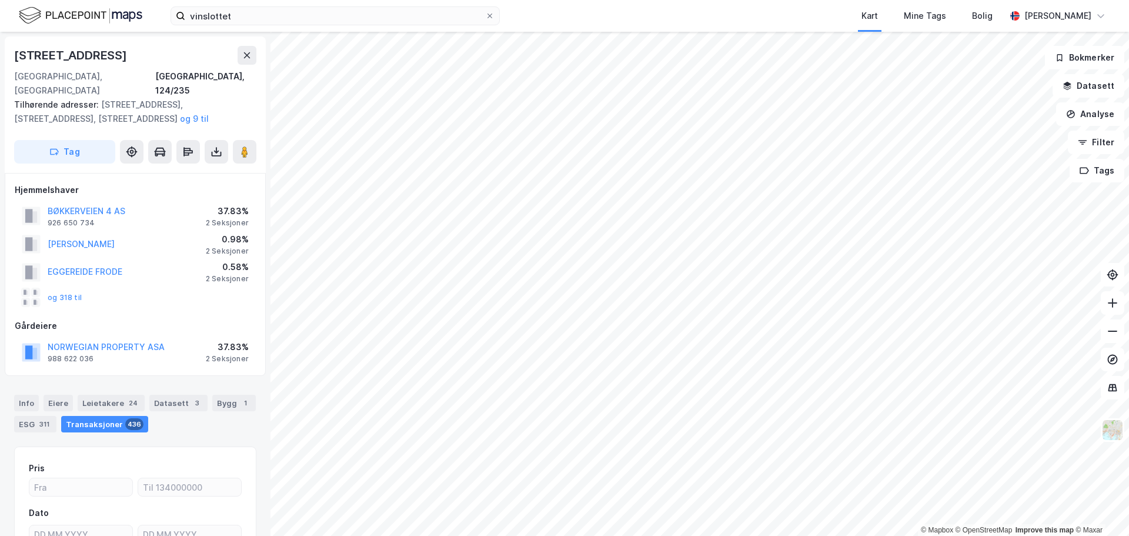
scroll to position [1, 0]
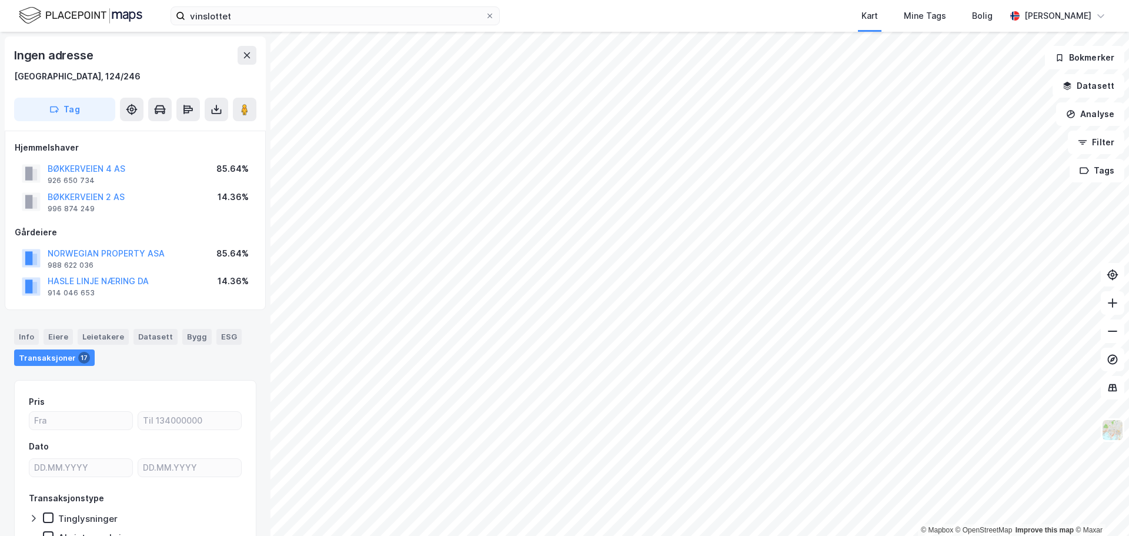
scroll to position [1, 0]
click at [245, 56] on icon at bounding box center [247, 55] width 6 height 6
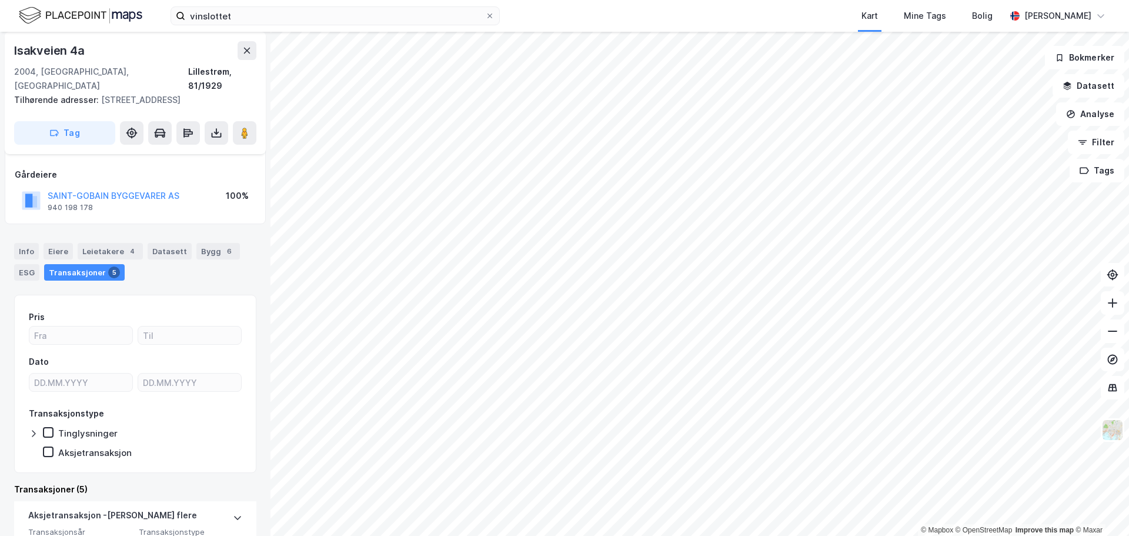
scroll to position [37, 0]
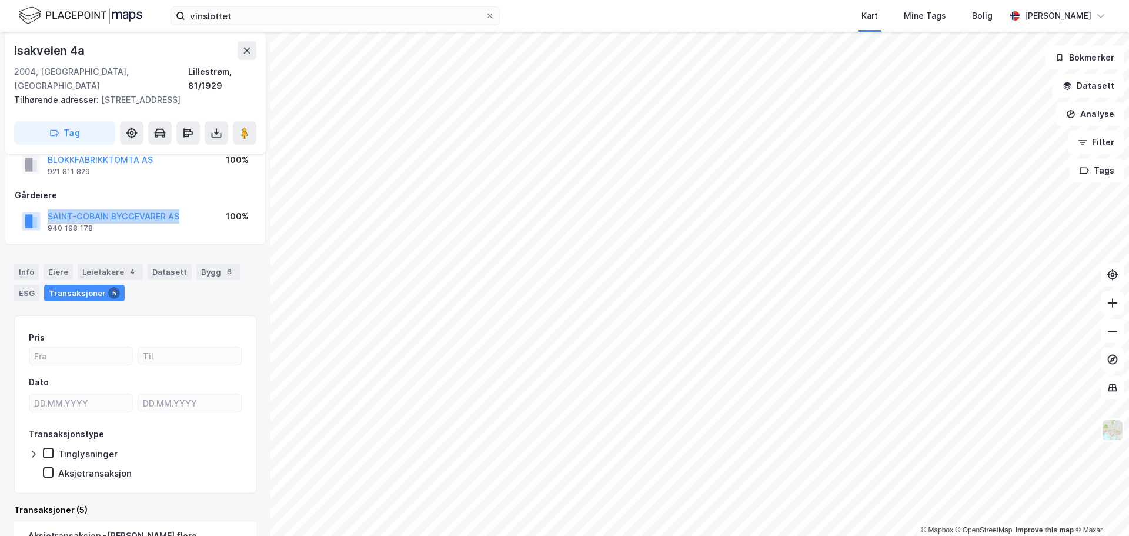
drag, startPoint x: 183, startPoint y: 216, endPoint x: 45, endPoint y: 216, distance: 138.2
click at [45, 216] on div "SAINT-GOBAIN BYGGEVARER AS 940 198 178 100%" at bounding box center [135, 221] width 241 height 28
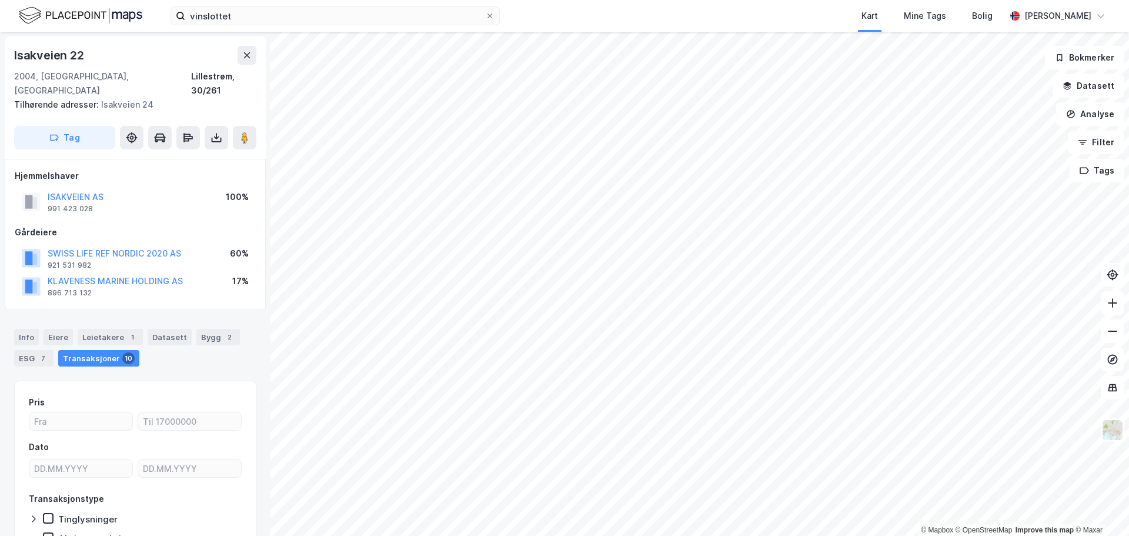
scroll to position [37, 0]
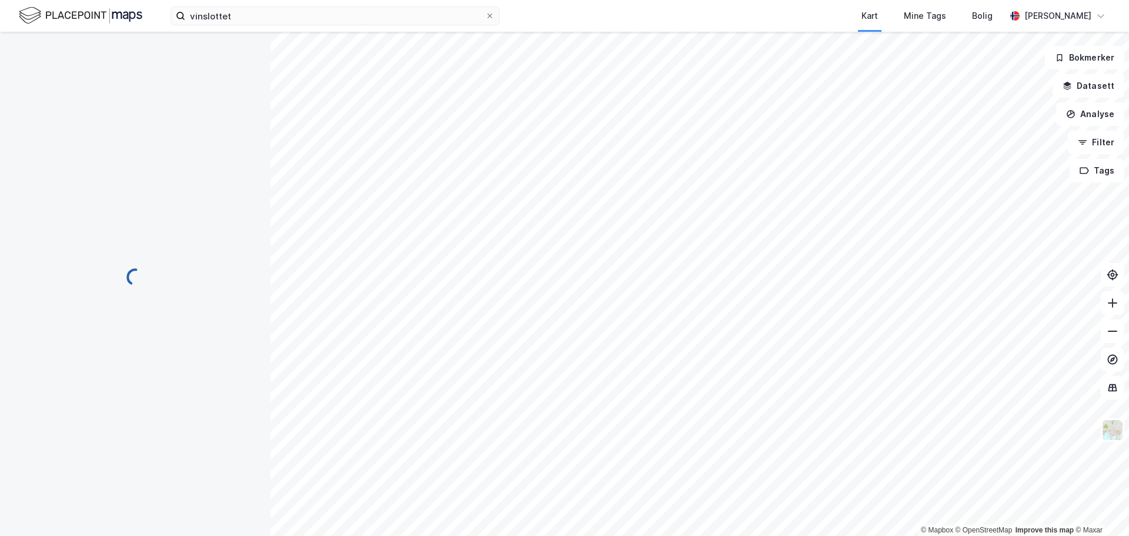
scroll to position [37, 0]
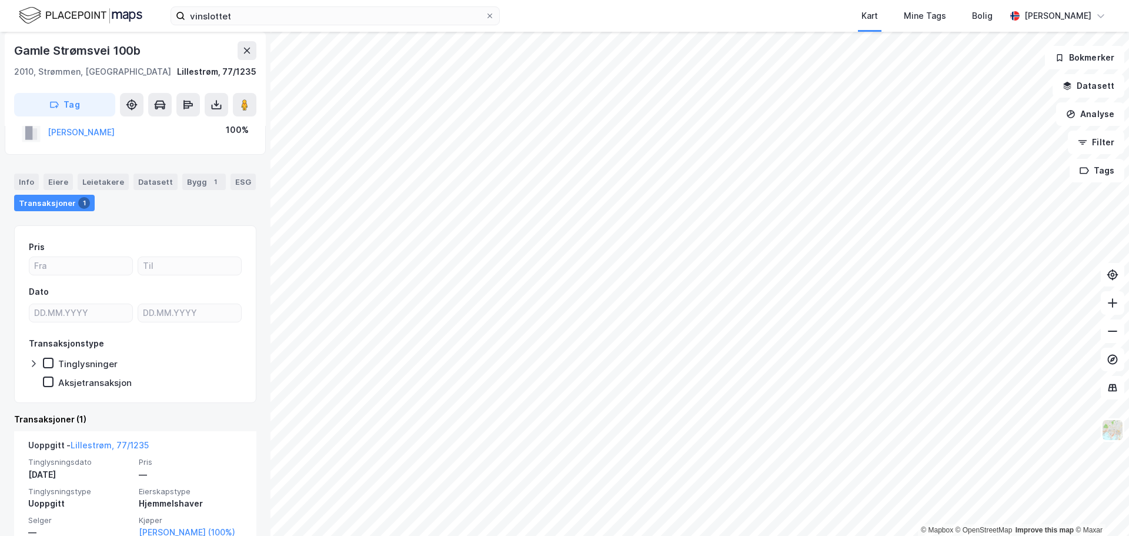
scroll to position [59, 0]
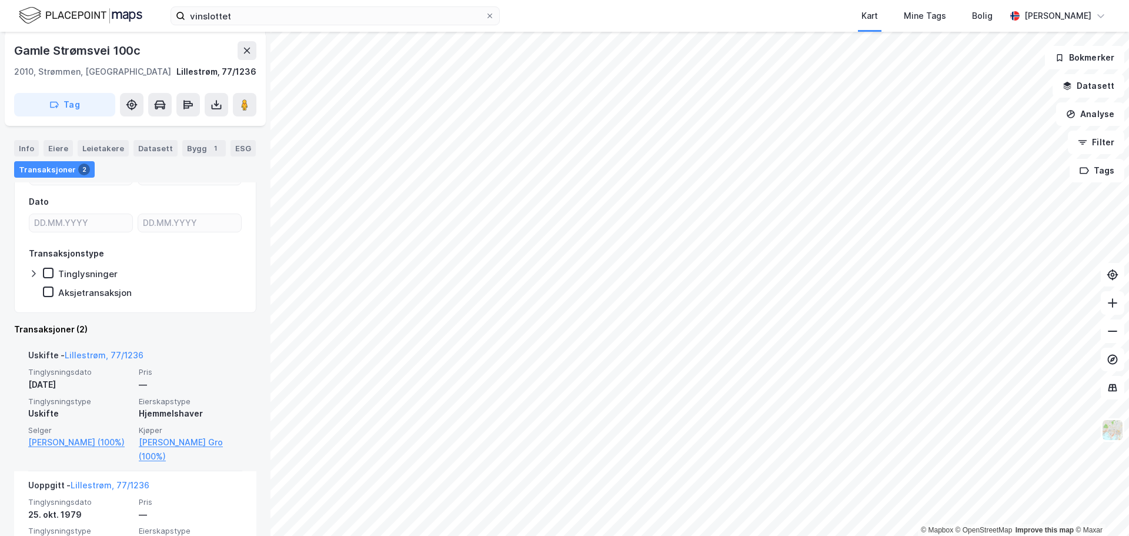
scroll to position [208, 0]
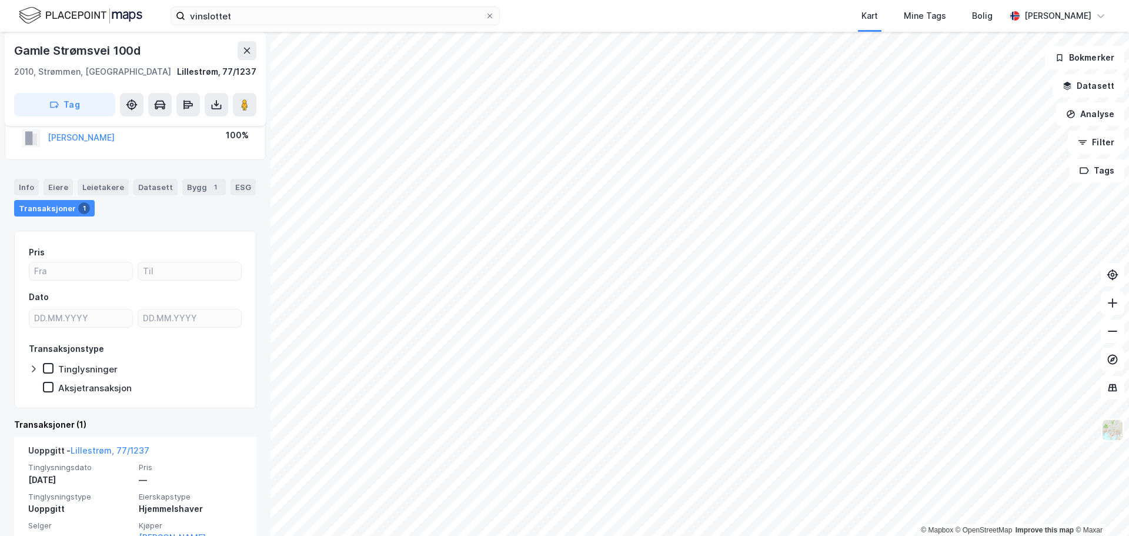
scroll to position [63, 0]
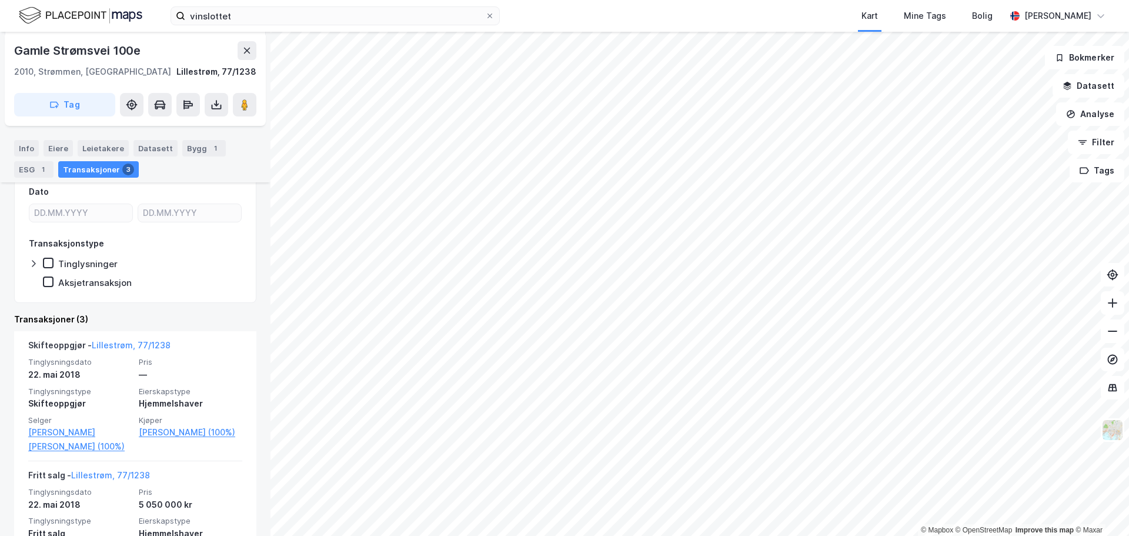
scroll to position [176, 0]
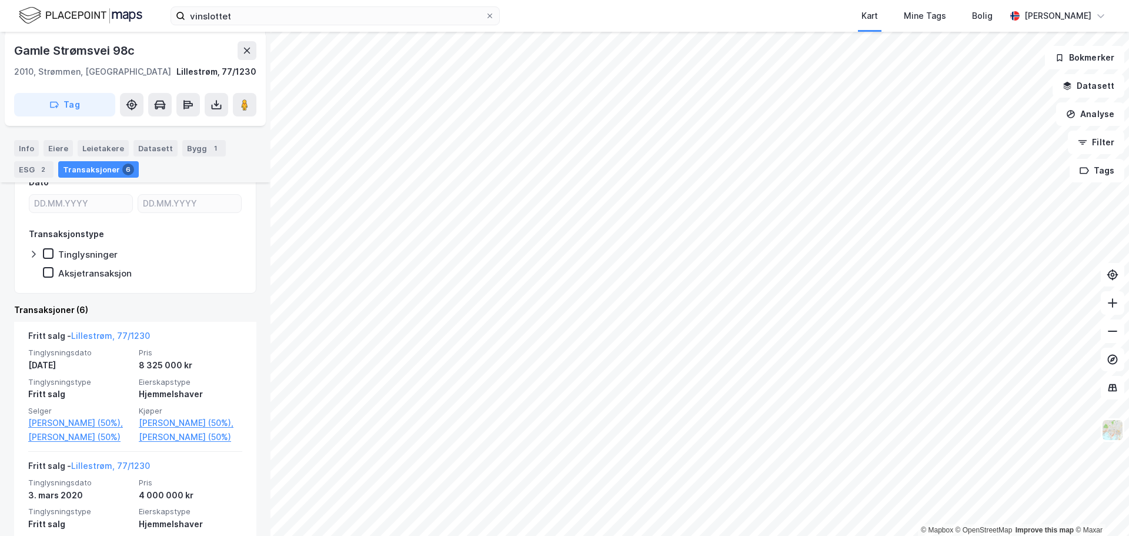
scroll to position [176, 0]
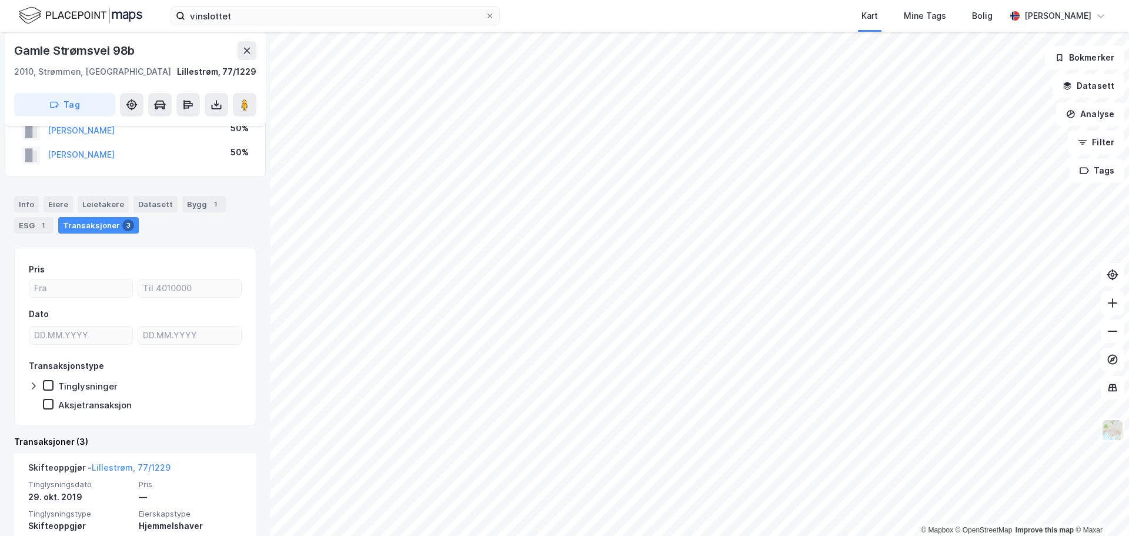
scroll to position [118, 0]
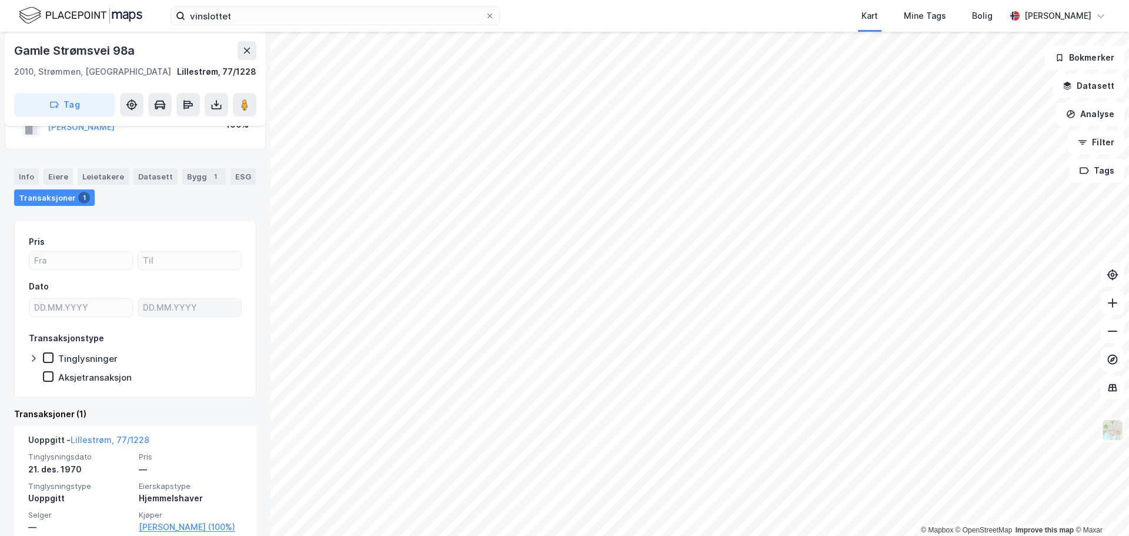
scroll to position [78, 0]
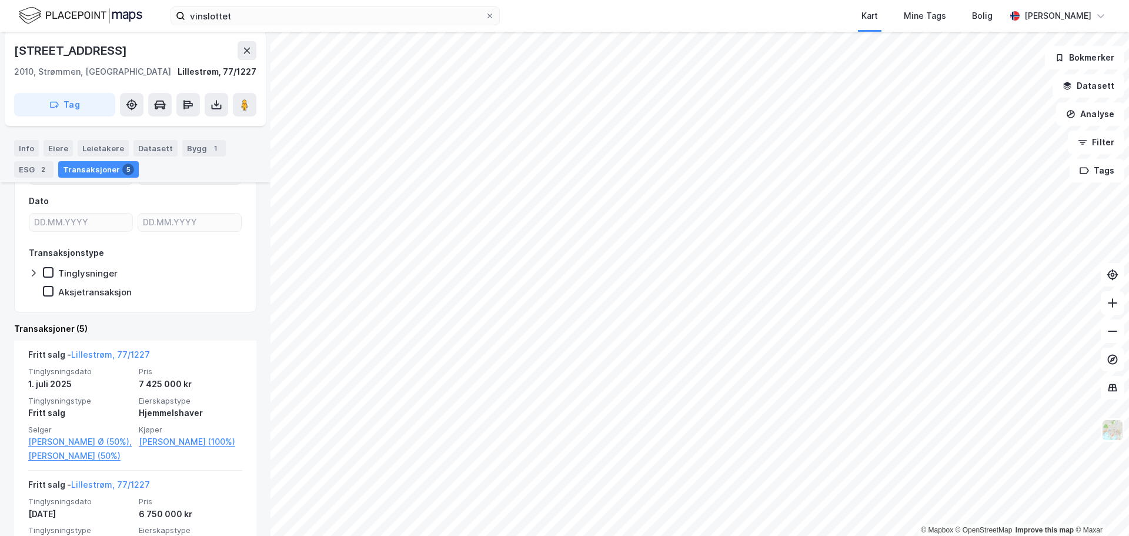
scroll to position [176, 0]
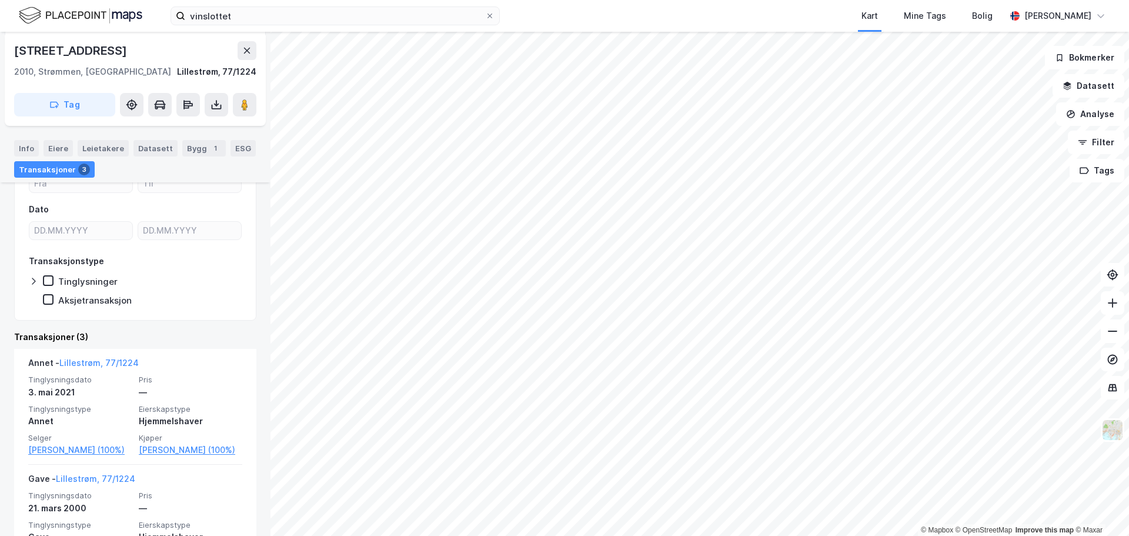
scroll to position [235, 0]
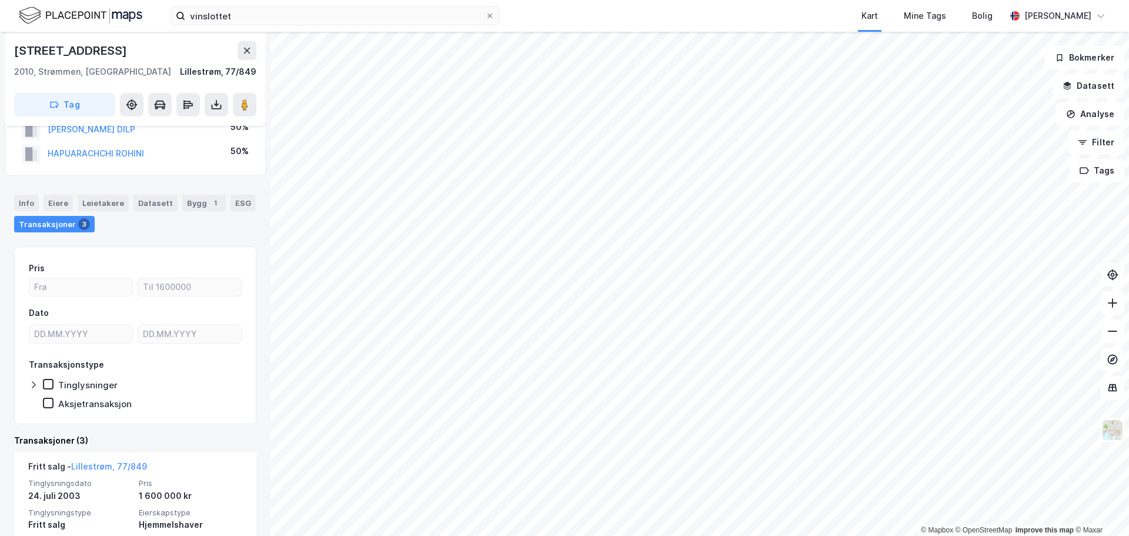
scroll to position [176, 0]
